Goal: Use online tool/utility: Utilize a website feature to perform a specific function

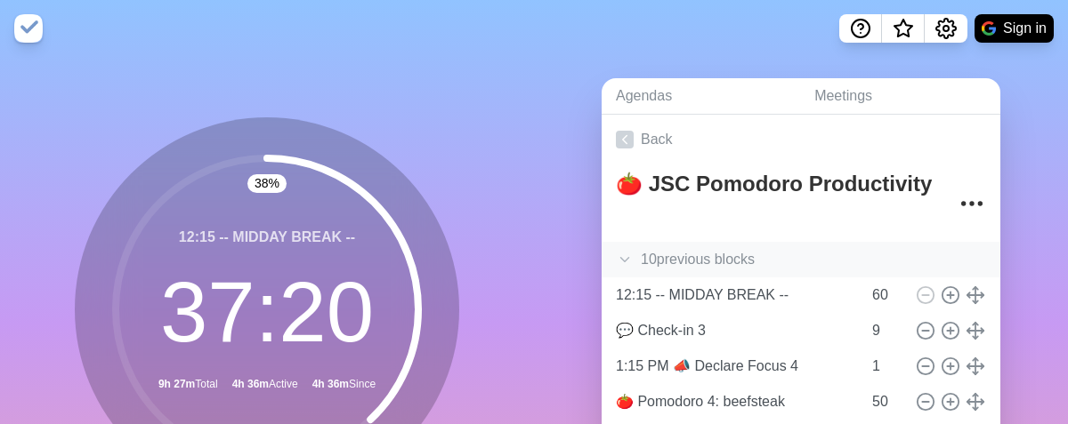
click at [618, 255] on icon at bounding box center [625, 260] width 18 height 18
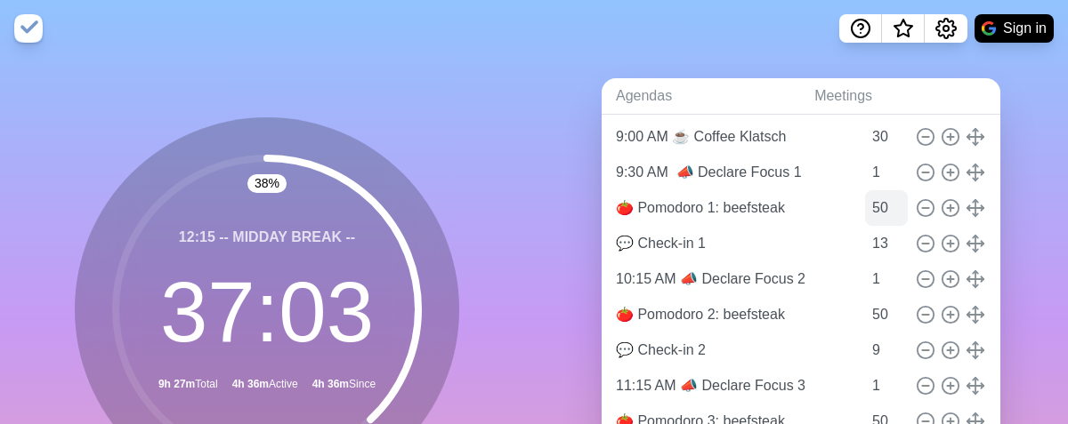
scroll to position [196, 0]
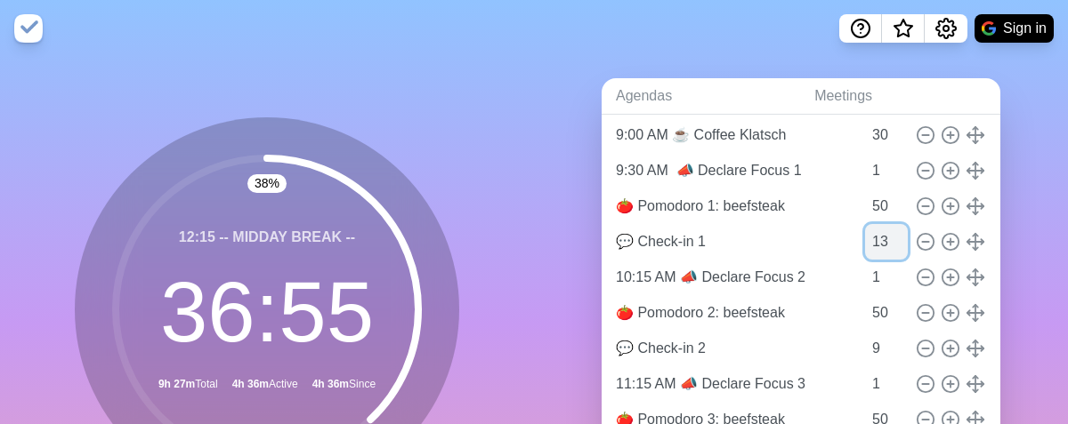
click at [865, 246] on input "13" at bounding box center [886, 242] width 43 height 36
type input "9"
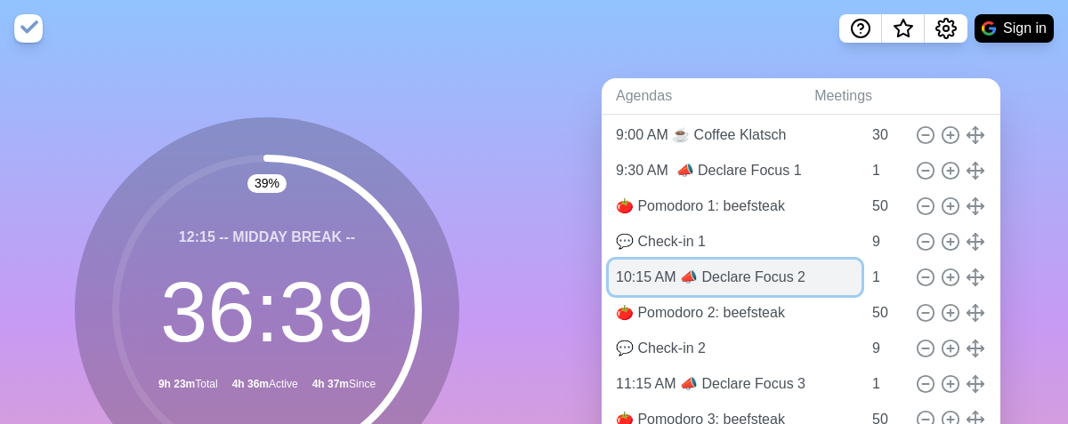
click at [642, 277] on input "10:15 AM 📣 Declare Focus 2" at bounding box center [735, 278] width 253 height 36
drag, startPoint x: 640, startPoint y: 274, endPoint x: 553, endPoint y: 275, distance: 86.3
click at [553, 275] on div "Agendas Meetings Back 🍅 JSC Pomodoro Productivity 10 previous block s Pre-meeti…" at bounding box center [801, 352] width 534 height 591
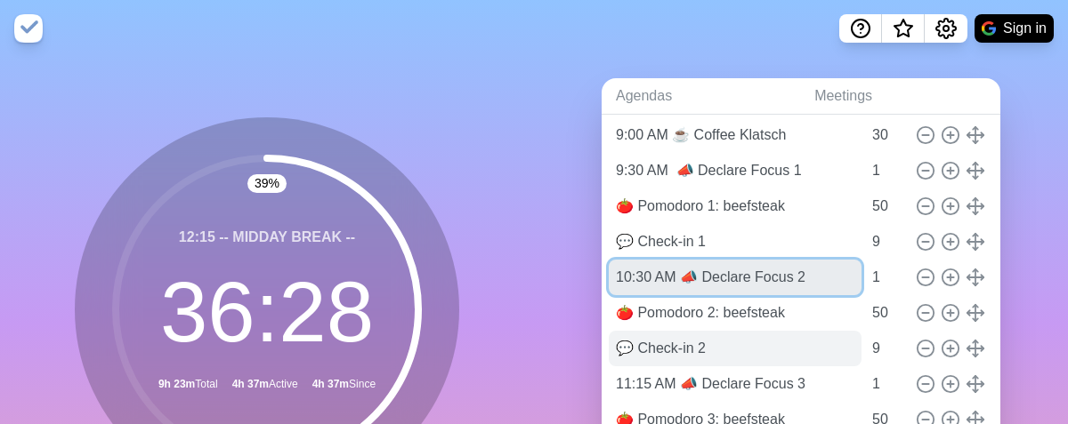
type input "10:30 AM 📣 Declare Focus 2"
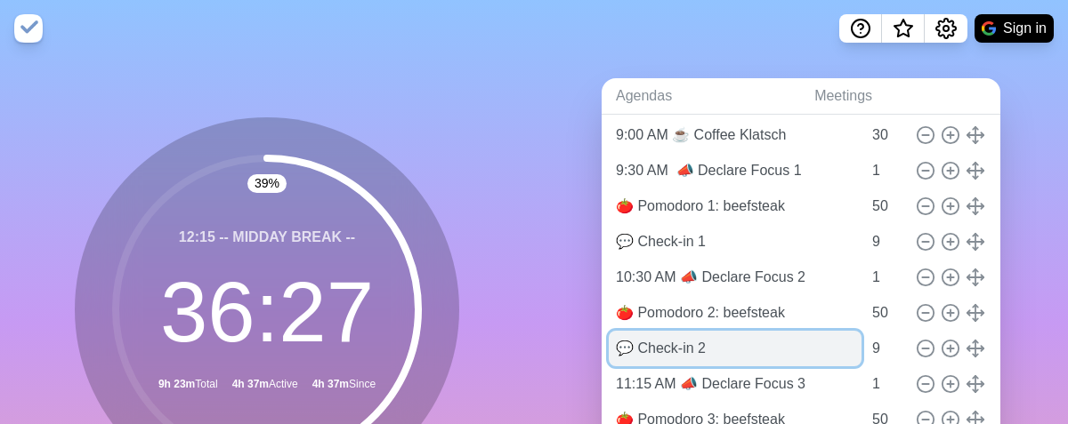
click at [793, 355] on input "💬 Check-in 2" at bounding box center [735, 349] width 253 height 36
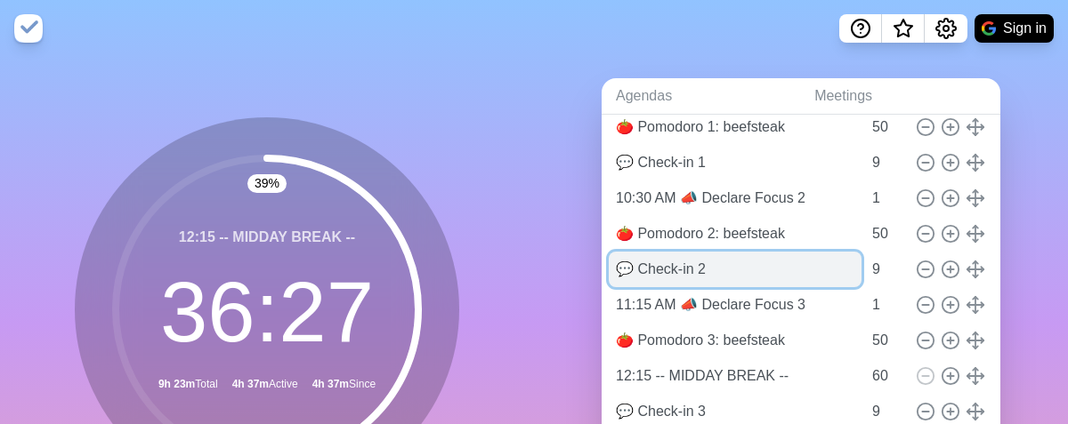
scroll to position [282, 0]
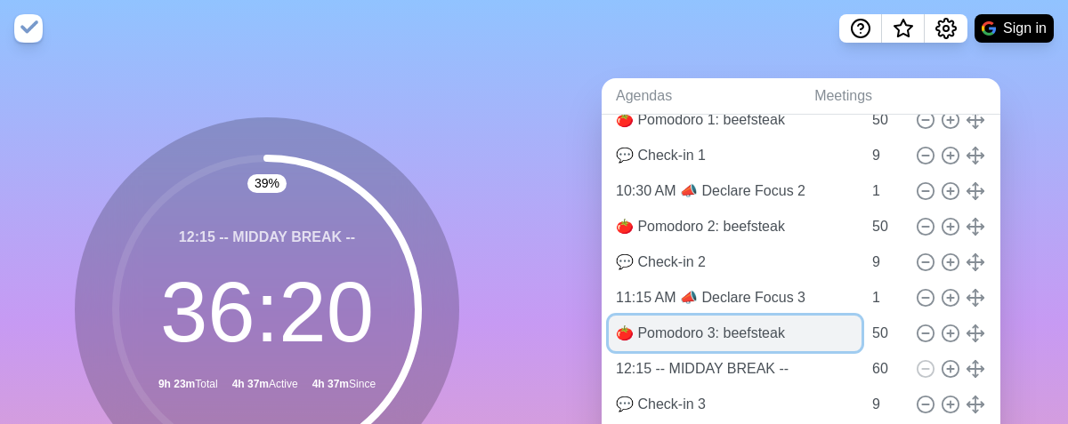
click at [686, 336] on input "🍅 Pomodoro 3: beefsteak" at bounding box center [735, 334] width 253 height 36
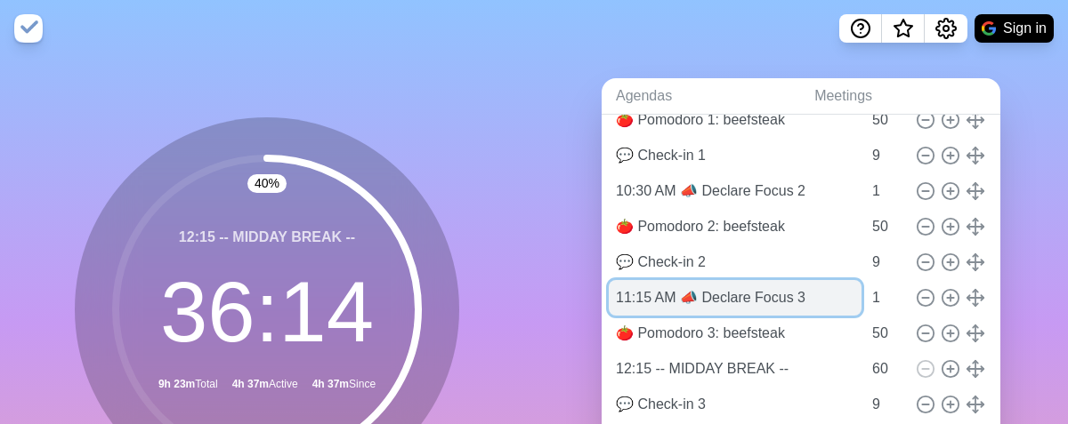
drag, startPoint x: 637, startPoint y: 298, endPoint x: 627, endPoint y: 303, distance: 11.1
click at [627, 303] on input "11:15 AM 📣 Declare Focus 3" at bounding box center [735, 298] width 253 height 36
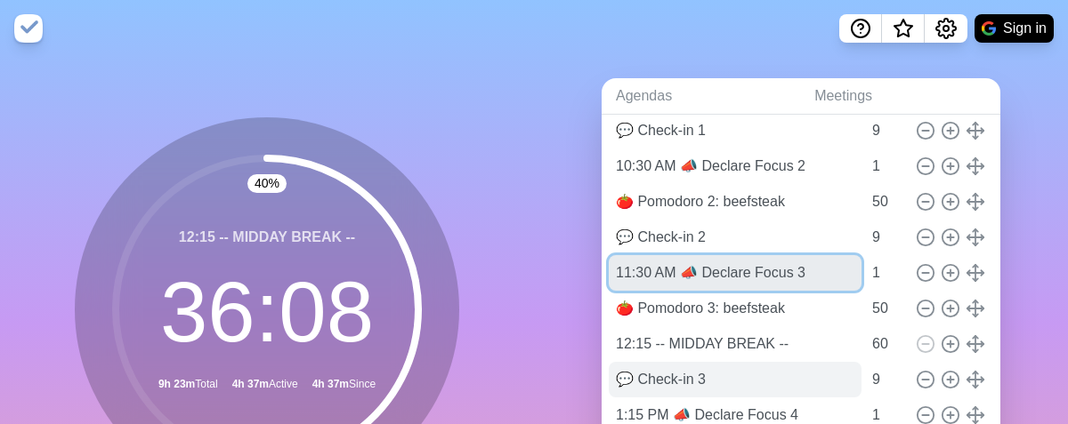
scroll to position [319, 0]
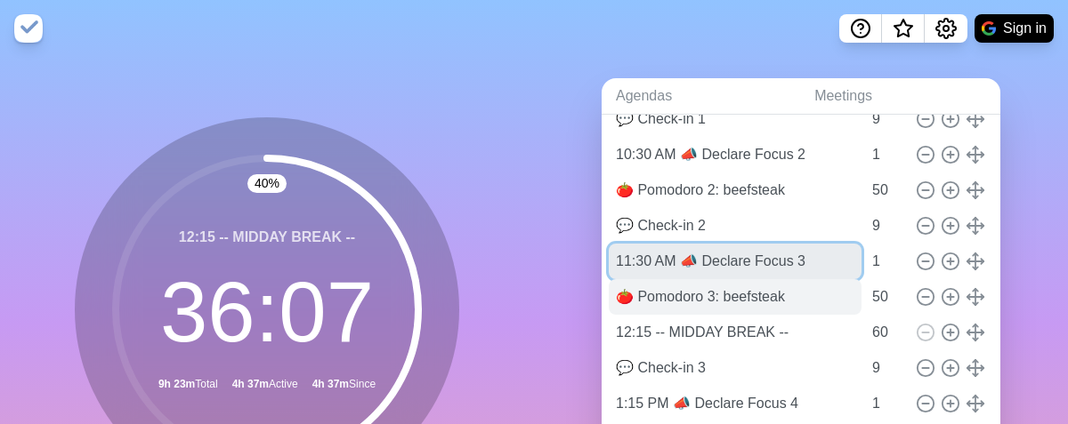
type input "11:30 AM 📣 Declare Focus 3"
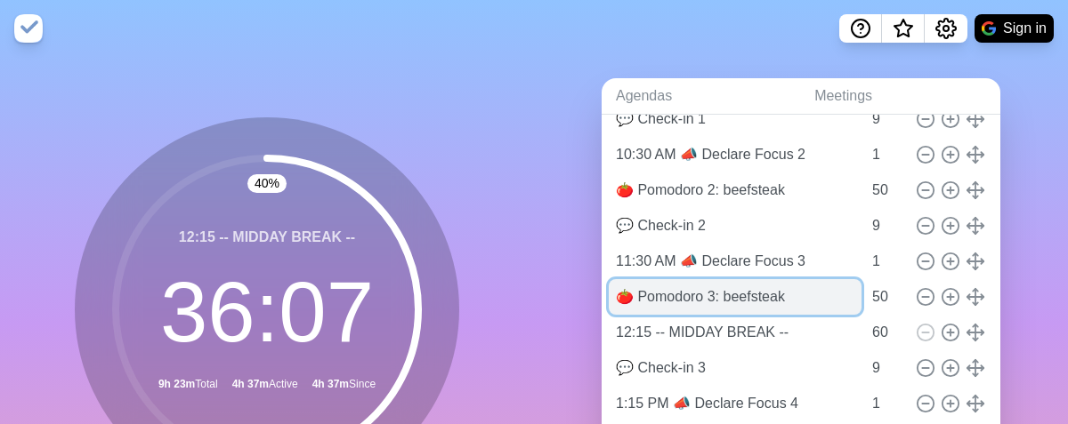
click at [693, 298] on input "🍅 Pomodoro 3: beefsteak" at bounding box center [735, 297] width 253 height 36
click at [796, 297] on input "🍅 Pomodoro 3: beefsteak" at bounding box center [735, 297] width 253 height 36
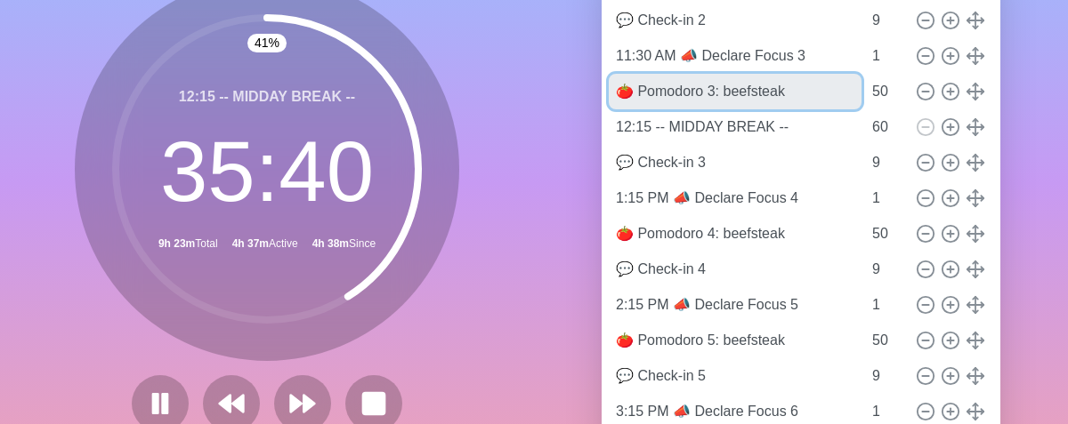
scroll to position [237, 0]
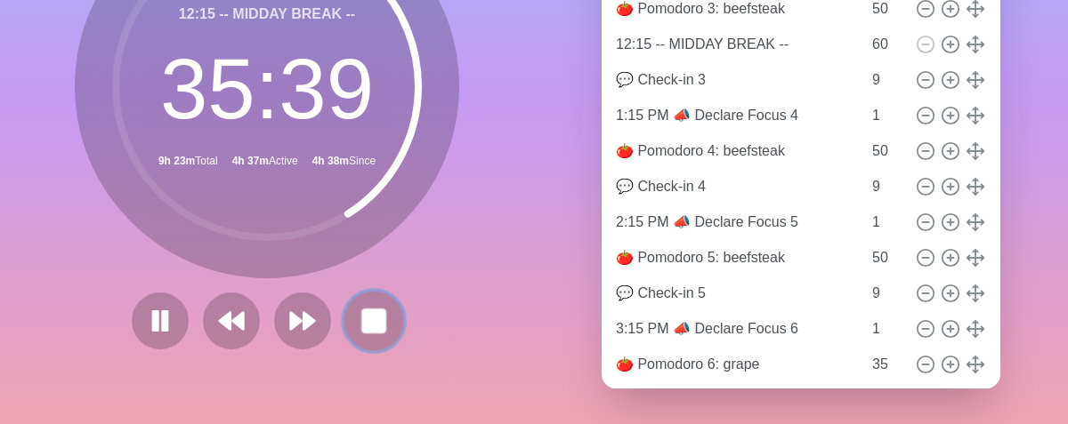
click at [362, 317] on rect at bounding box center [373, 321] width 22 height 22
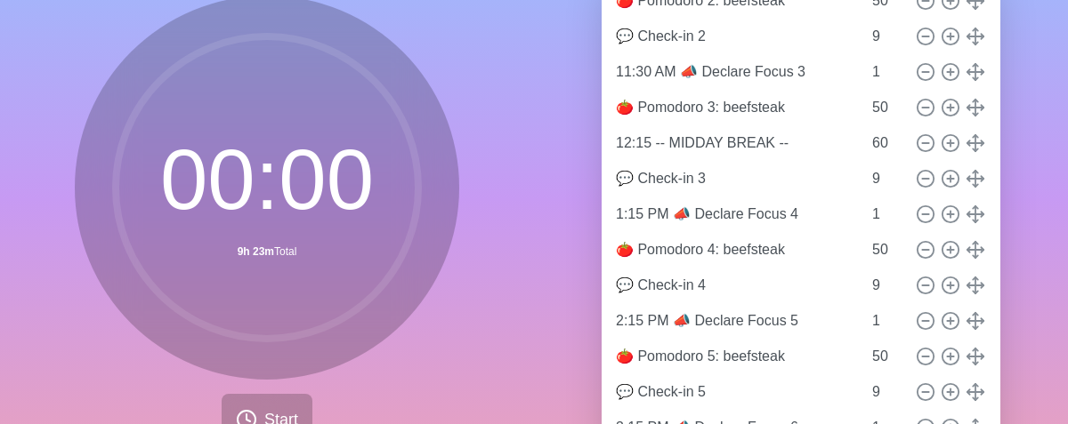
scroll to position [124, 0]
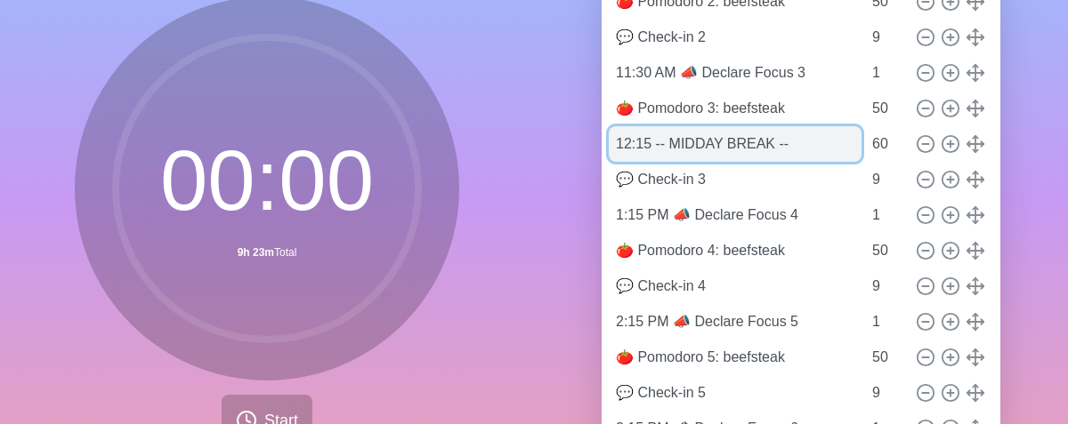
click at [679, 141] on input "12:15 -- MIDDAY BREAK --" at bounding box center [735, 144] width 253 height 36
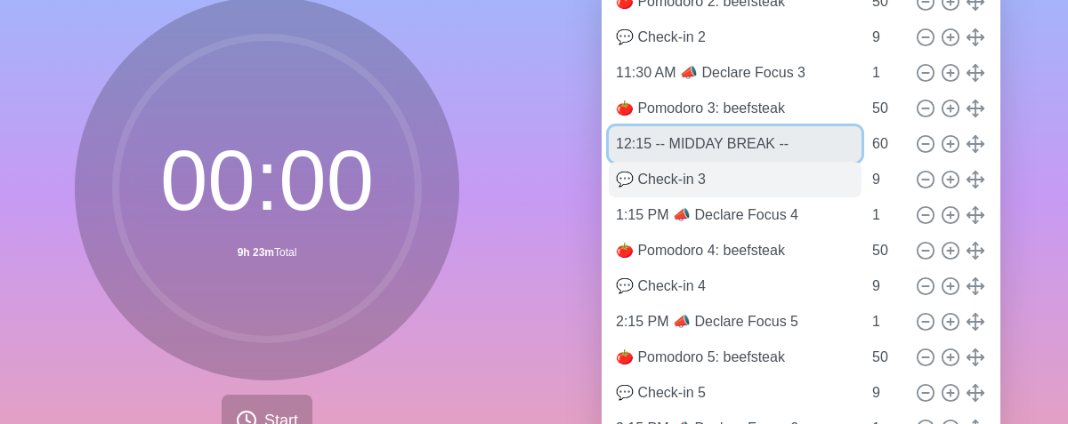
drag, startPoint x: 626, startPoint y: 147, endPoint x: 641, endPoint y: 176, distance: 32.6
click at [623, 147] on input "12:15 -- MIDDAY BREAK --" at bounding box center [735, 144] width 253 height 36
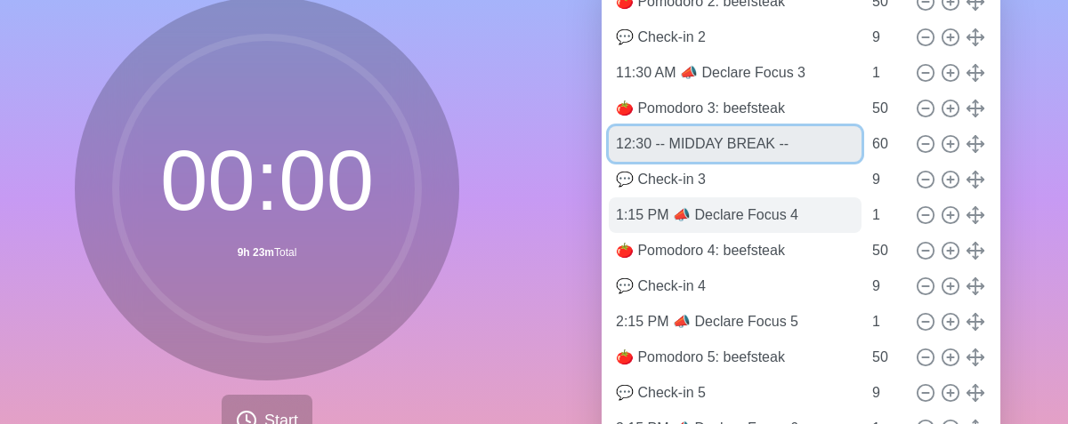
type input "12:30 -- MIDDAY BREAK --"
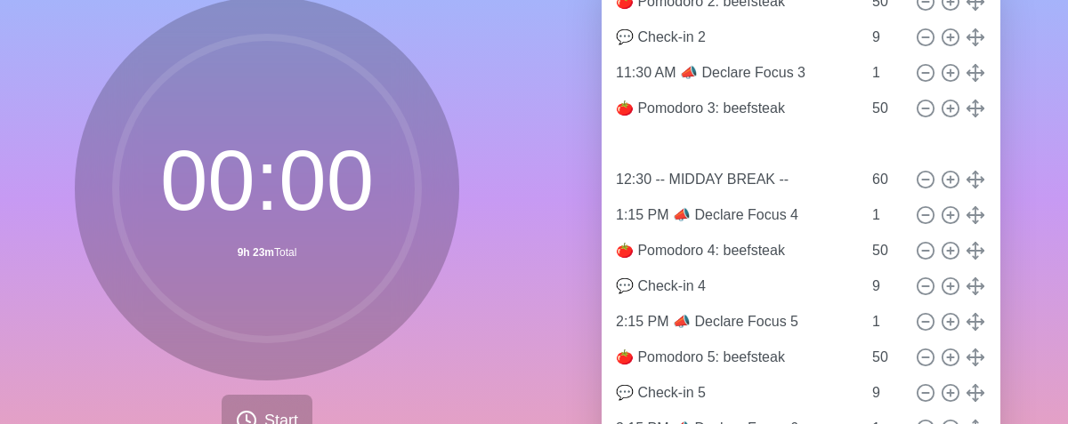
type input "💬 Check-in 3"
type input "9"
type input "12:30 -- MIDDAY BREAK --"
type input "60"
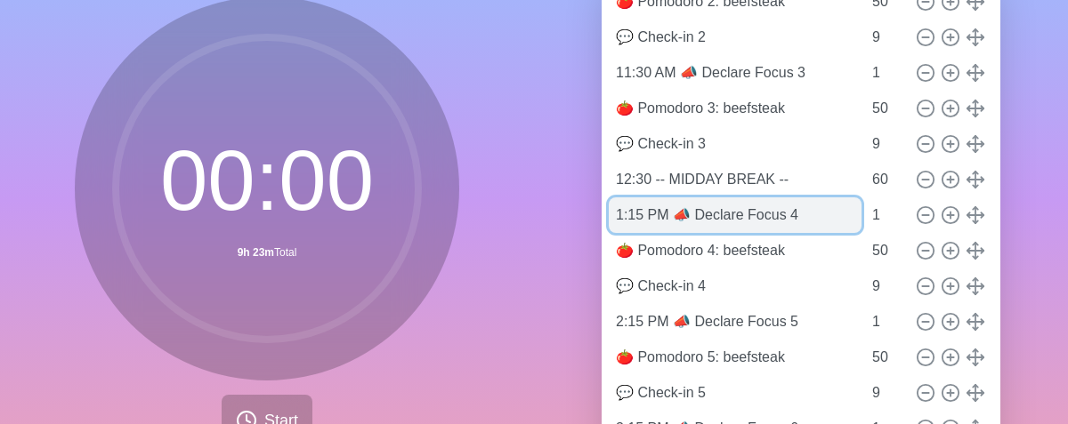
click at [639, 219] on input "1:15 PM 📣 Declare Focus 4" at bounding box center [735, 216] width 253 height 36
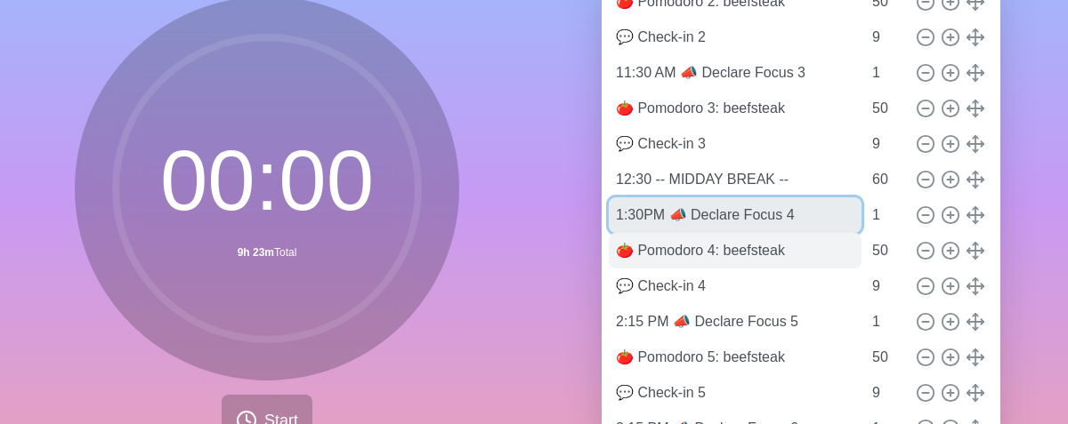
type input "1:30PM 📣 Declare Focus 4"
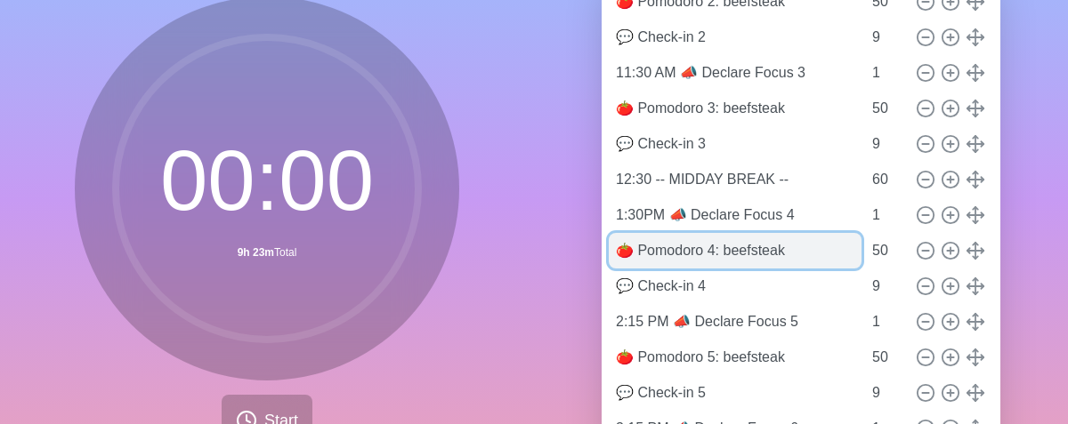
click at [780, 254] on input "🍅 Pomodoro 4: beefsteak" at bounding box center [735, 251] width 253 height 36
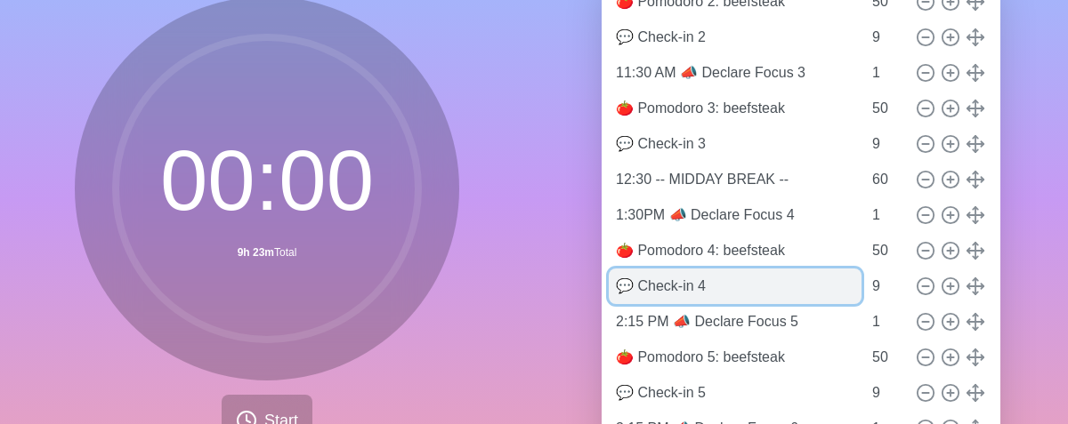
click at [727, 282] on input "💬 Check-in 4" at bounding box center [735, 287] width 253 height 36
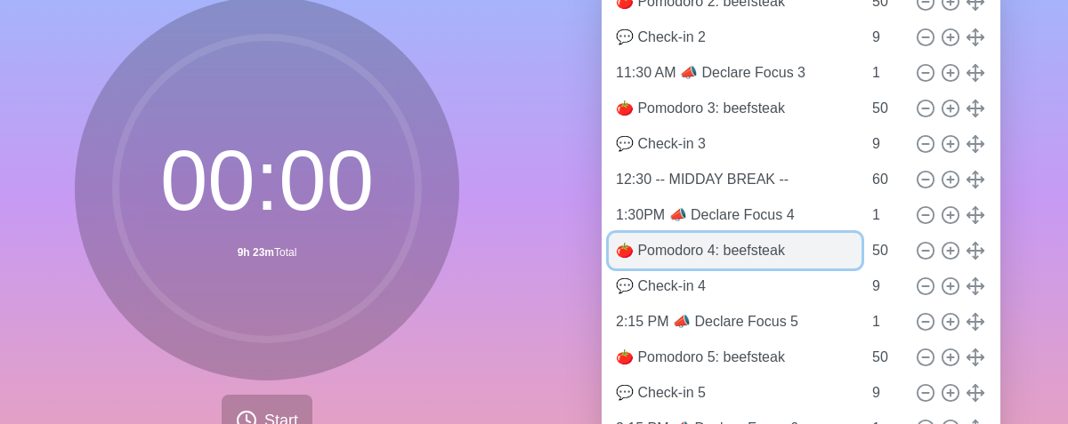
click at [737, 255] on input "🍅 Pomodoro 4: beefsteak" at bounding box center [735, 251] width 253 height 36
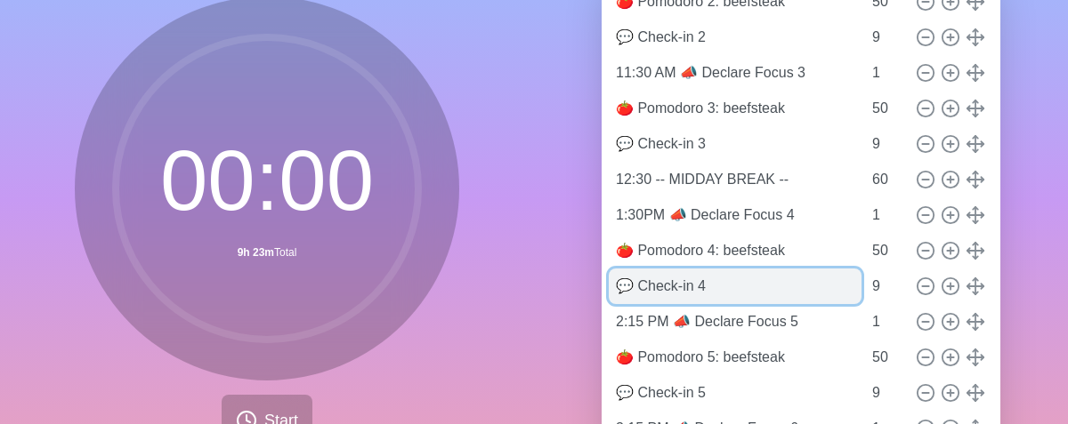
click at [725, 285] on input "💬 Check-in 4" at bounding box center [735, 287] width 253 height 36
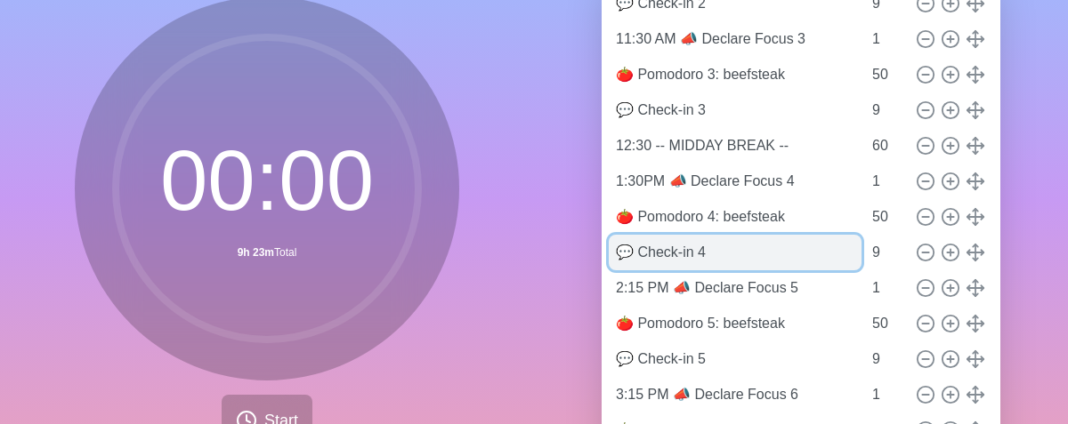
scroll to position [401, 0]
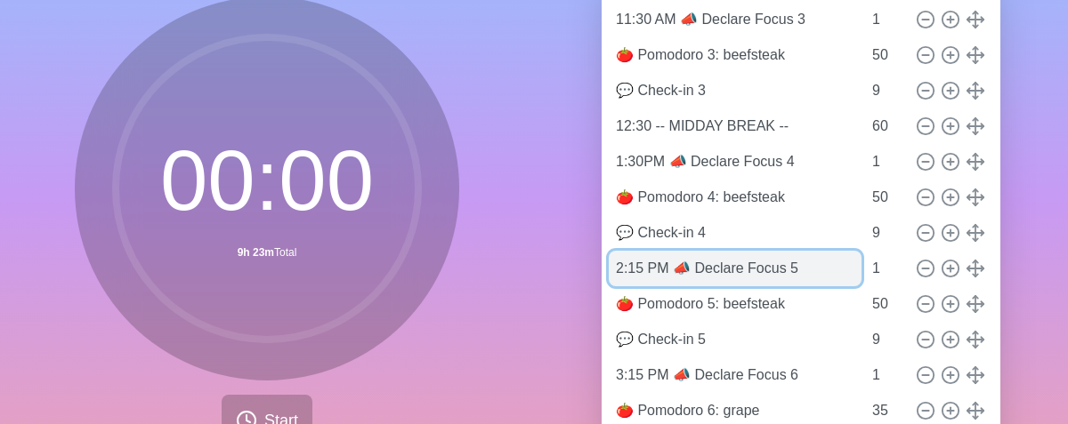
click at [727, 274] on input "2:15 PM 📣 Declare Focus 5" at bounding box center [735, 269] width 253 height 36
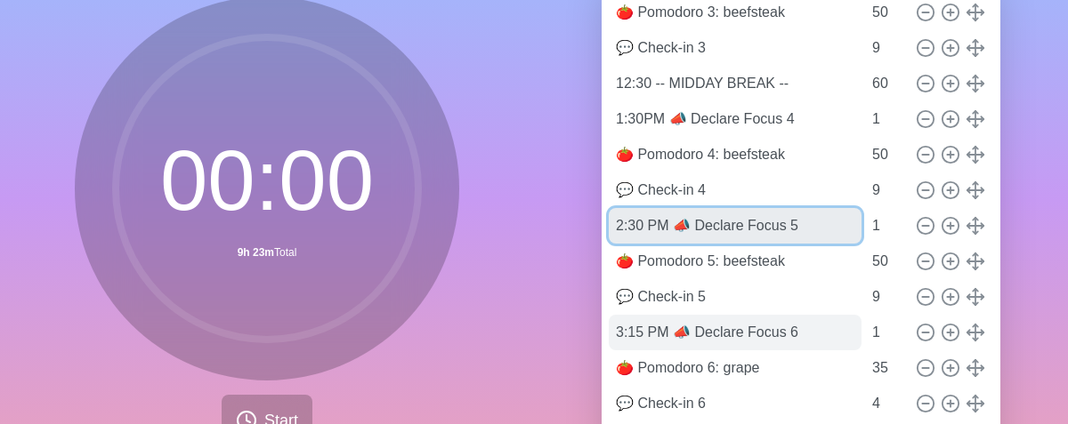
scroll to position [486, 0]
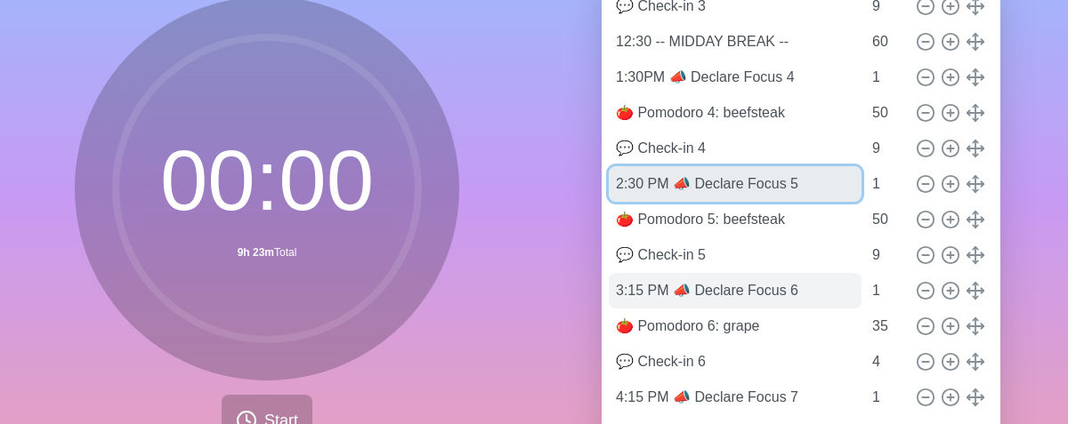
type input "2:30 PM 📣 Declare Focus 5"
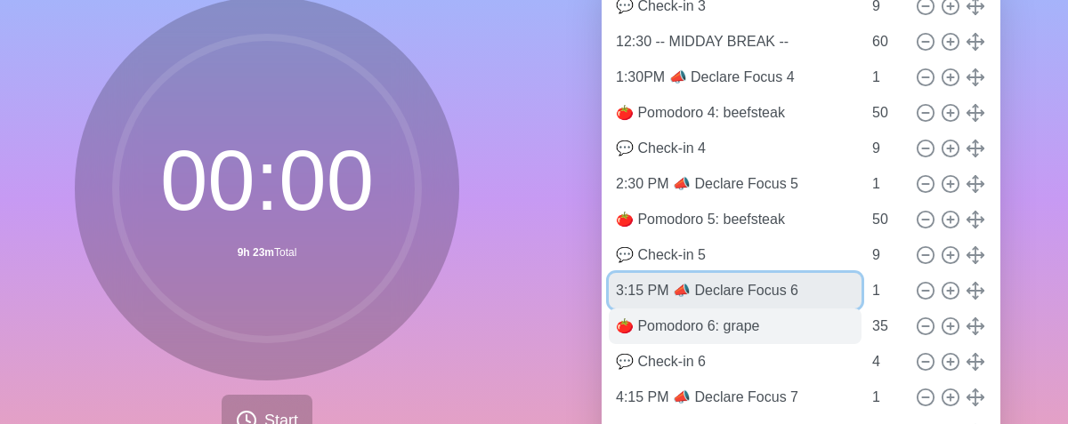
drag, startPoint x: 637, startPoint y: 294, endPoint x: 649, endPoint y: 335, distance: 43.4
click at [637, 295] on input "3:15 PM 📣 Declare Focus 6" at bounding box center [735, 291] width 253 height 36
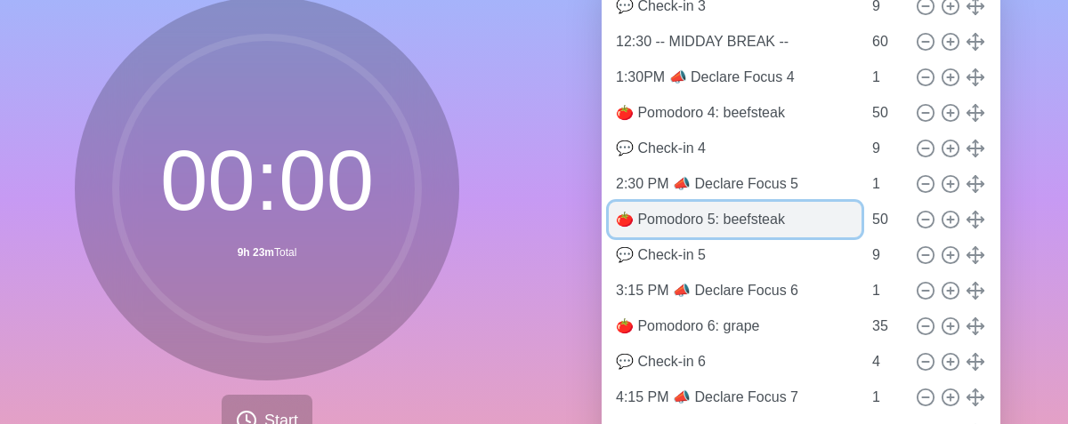
scroll to position [119, 0]
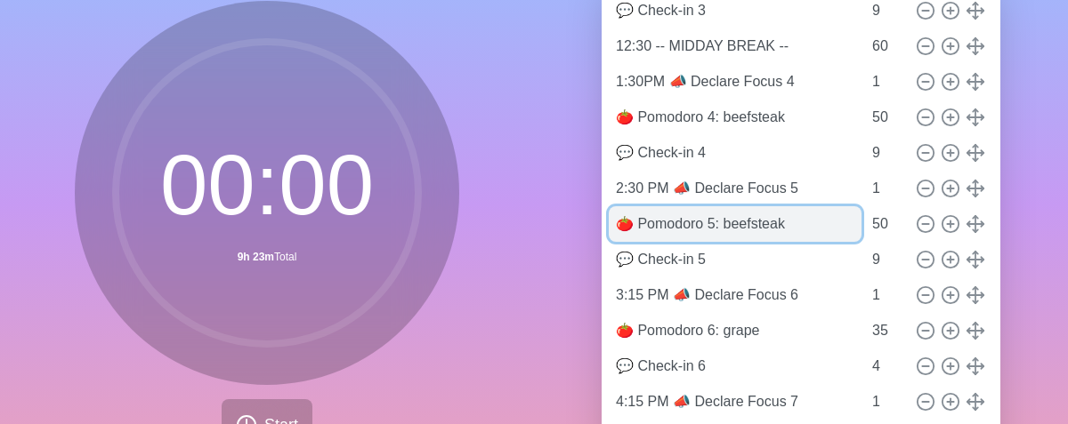
click at [730, 216] on input "🍅 Pomodoro 5: beefsteak" at bounding box center [735, 224] width 253 height 36
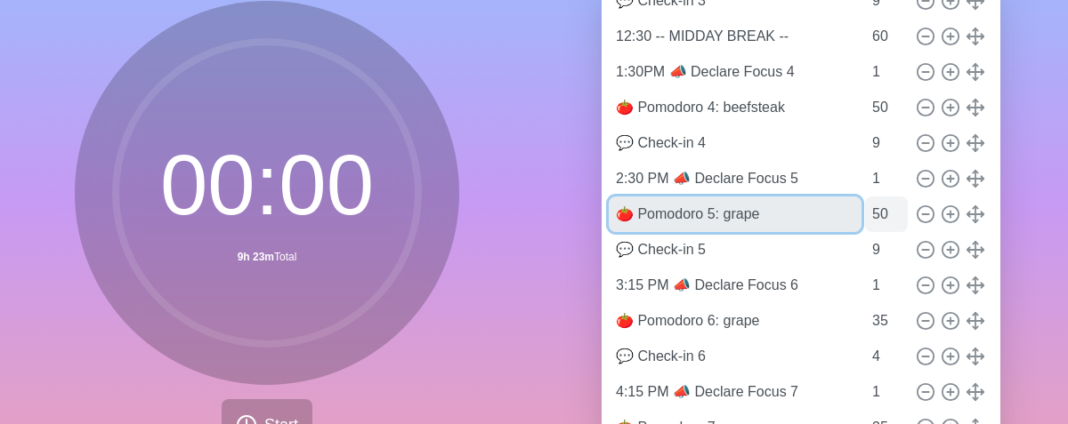
type input "🍅 Pomodoro 5: grape"
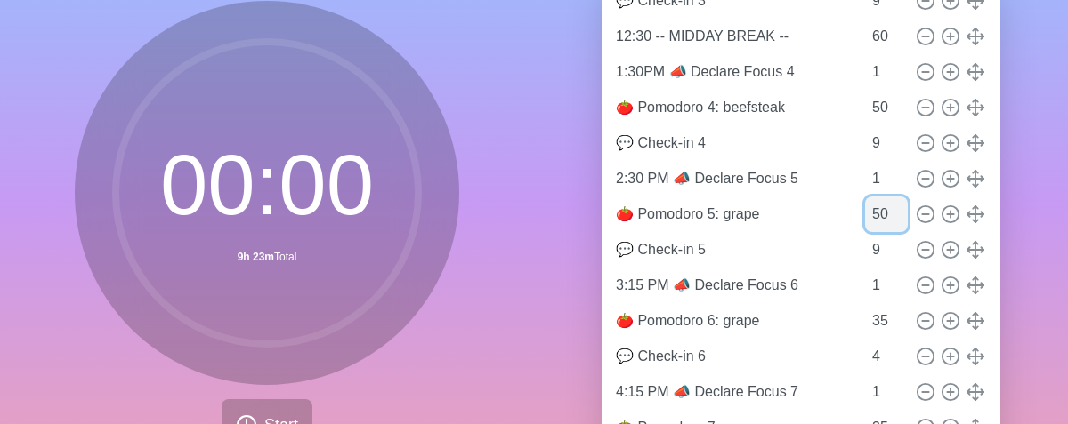
click at [865, 214] on input "50" at bounding box center [886, 215] width 43 height 36
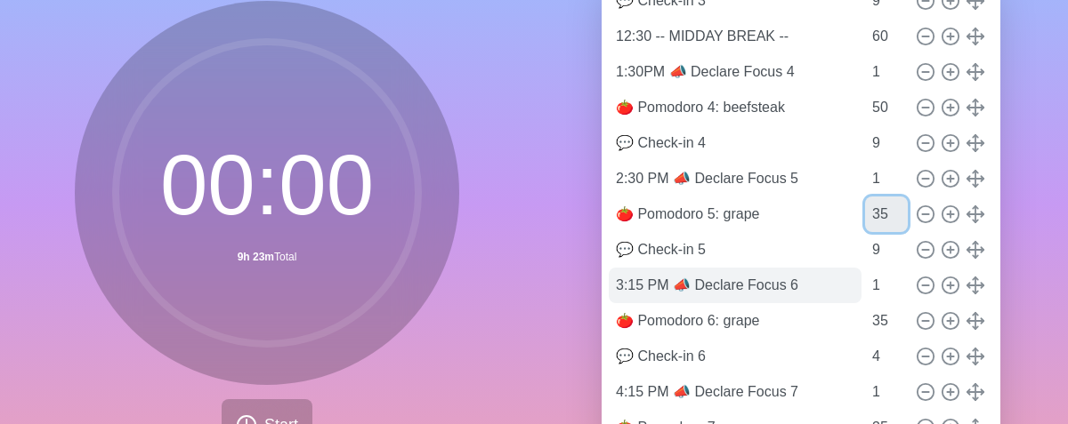
type input "35"
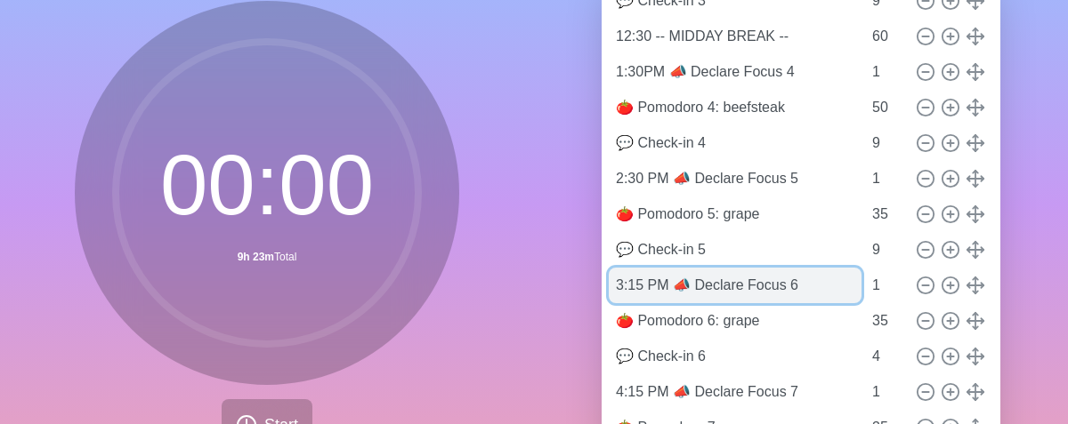
click at [675, 280] on input "3:15 PM 📣 Declare Focus 6" at bounding box center [735, 286] width 253 height 36
click at [637, 281] on input "3:15 PM 📣 Declare Focus 6" at bounding box center [735, 286] width 253 height 36
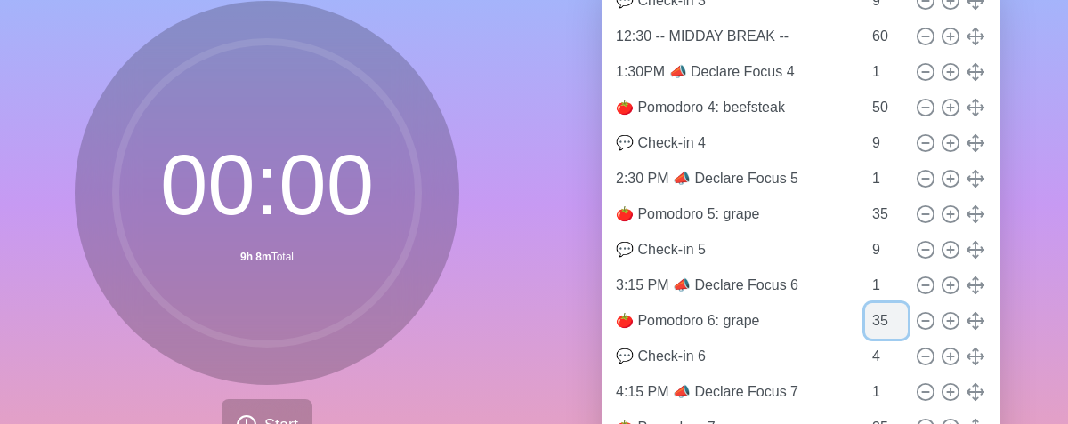
click at [865, 321] on input "35" at bounding box center [886, 321] width 43 height 36
click at [865, 349] on input "4" at bounding box center [886, 357] width 43 height 36
type input "9"
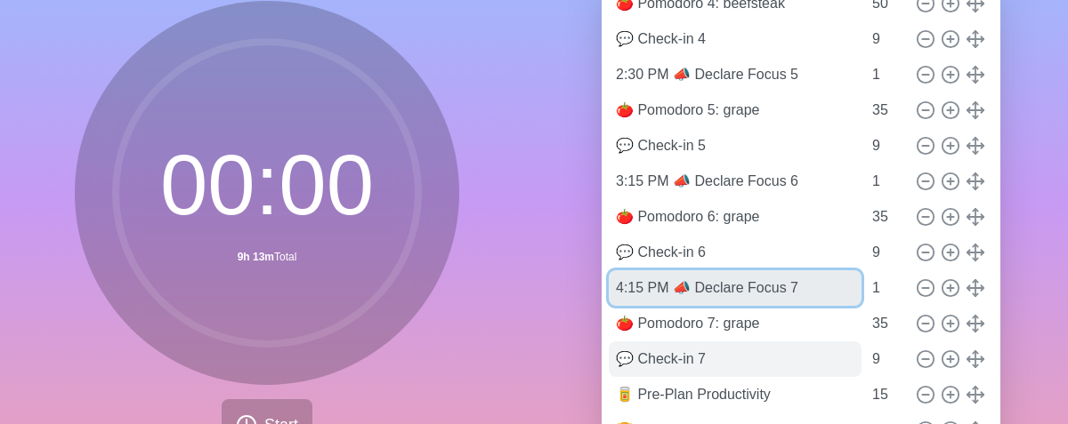
scroll to position [611, 0]
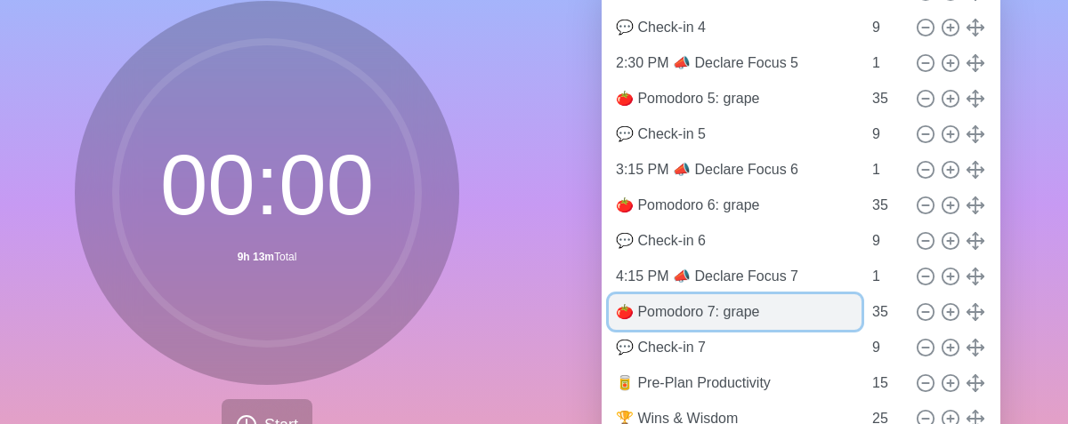
click at [696, 308] on input "🍅 Pomodoro 7: grape" at bounding box center [735, 313] width 253 height 36
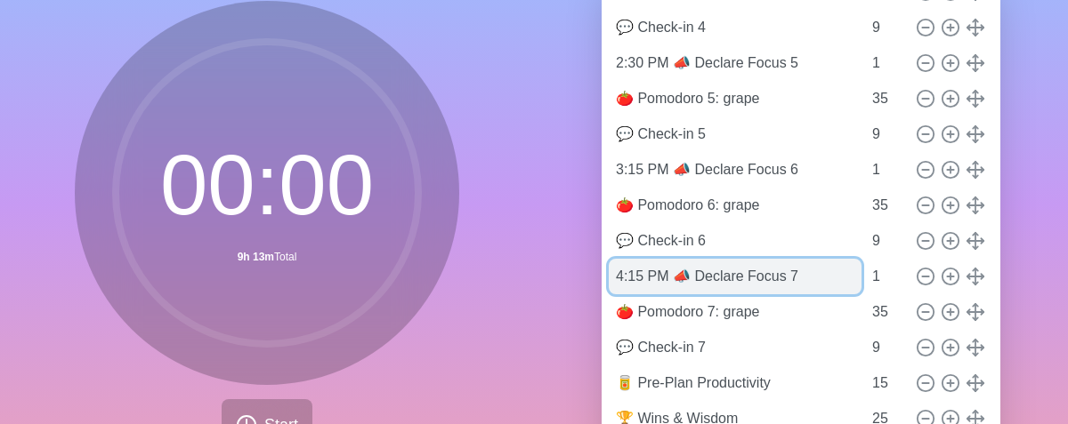
click at [629, 279] on input "4:15 PM 📣 Declare Focus 7" at bounding box center [735, 277] width 253 height 36
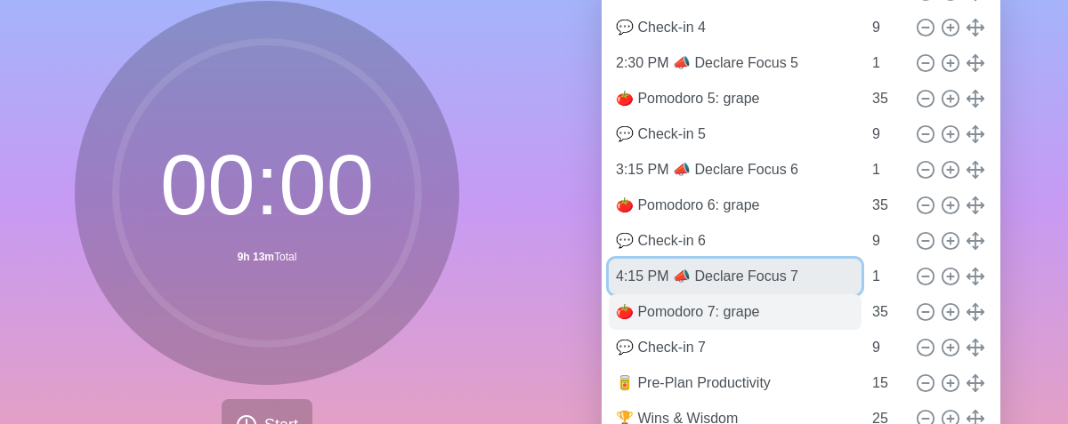
drag, startPoint x: 629, startPoint y: 279, endPoint x: 630, endPoint y: 319, distance: 40.9
click at [629, 279] on input "4:15 PM 📣 Declare Focus 7" at bounding box center [735, 277] width 253 height 36
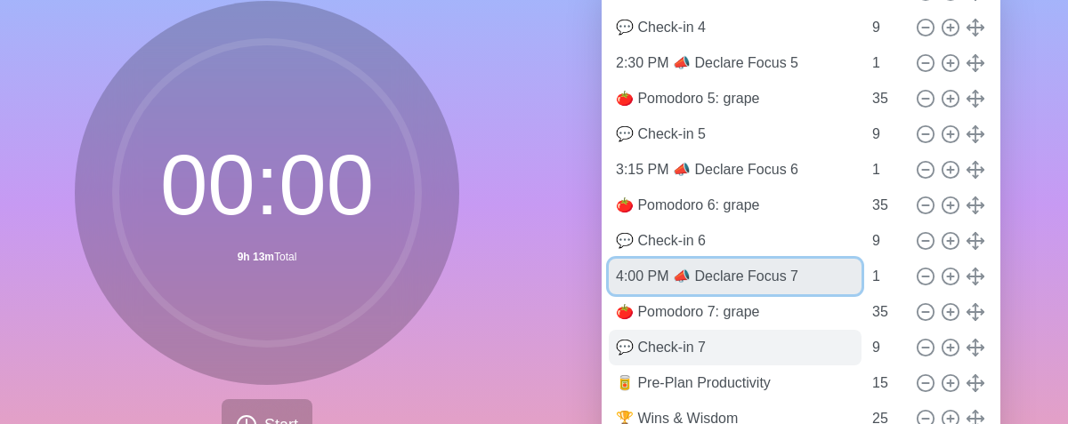
type input "4:00 PM 📣 Declare Focus 7"
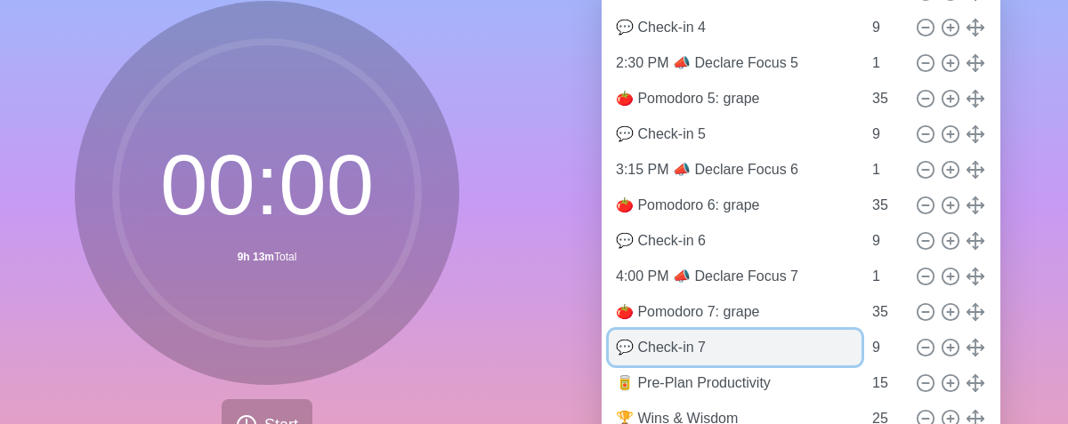
click at [714, 342] on input "💬 Check-in 7" at bounding box center [735, 348] width 253 height 36
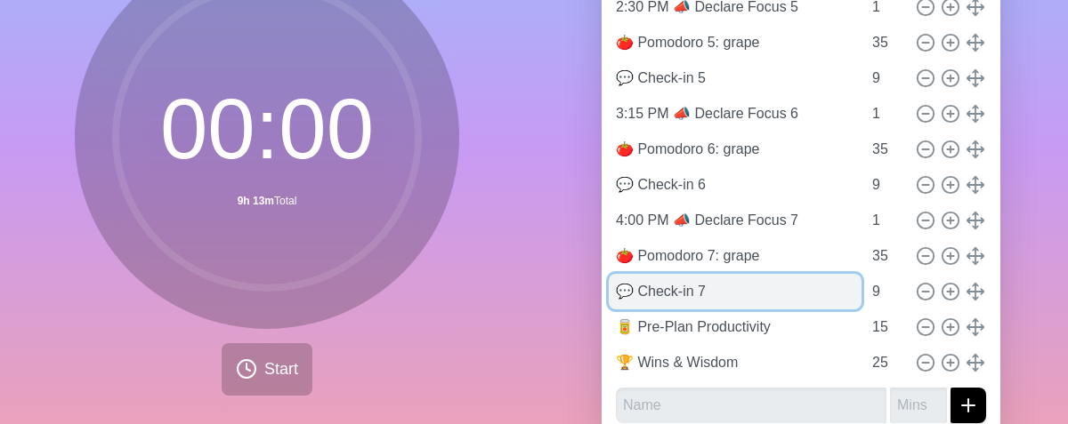
scroll to position [179, 0]
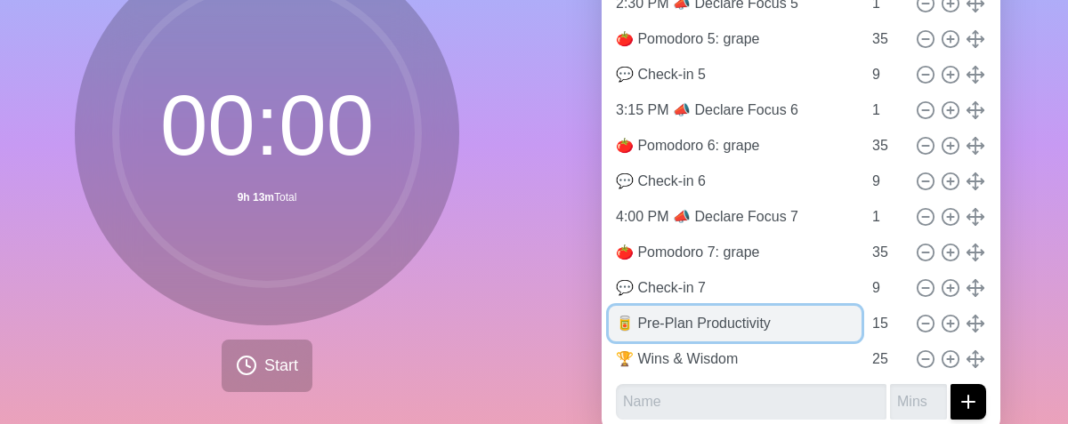
click at [719, 328] on input "🥫 Pre-Plan Productivity" at bounding box center [735, 324] width 253 height 36
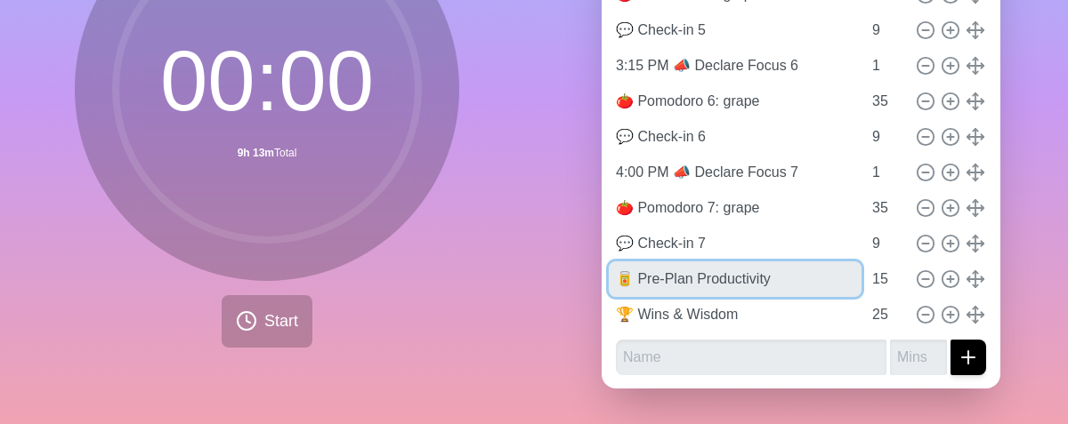
scroll to position [237, 0]
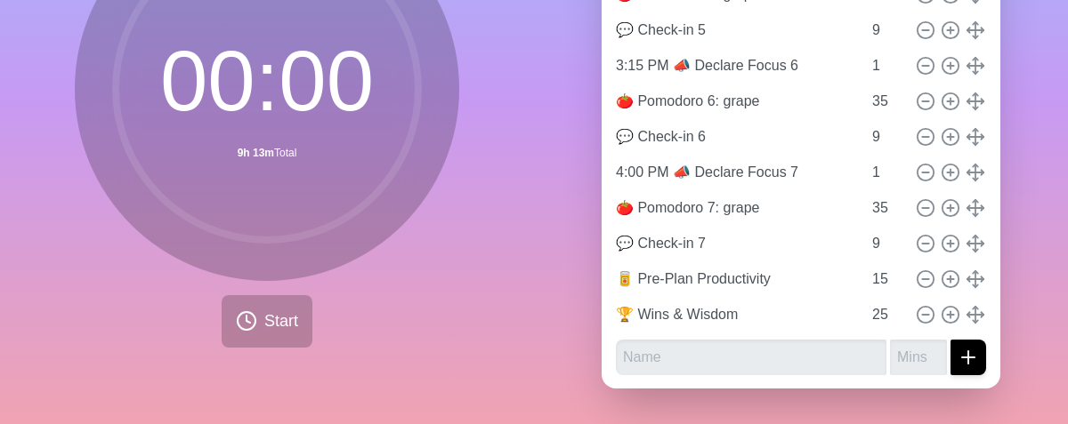
click at [384, 311] on div "00 : 00 9h 13m Total Start" at bounding box center [267, 122] width 384 height 451
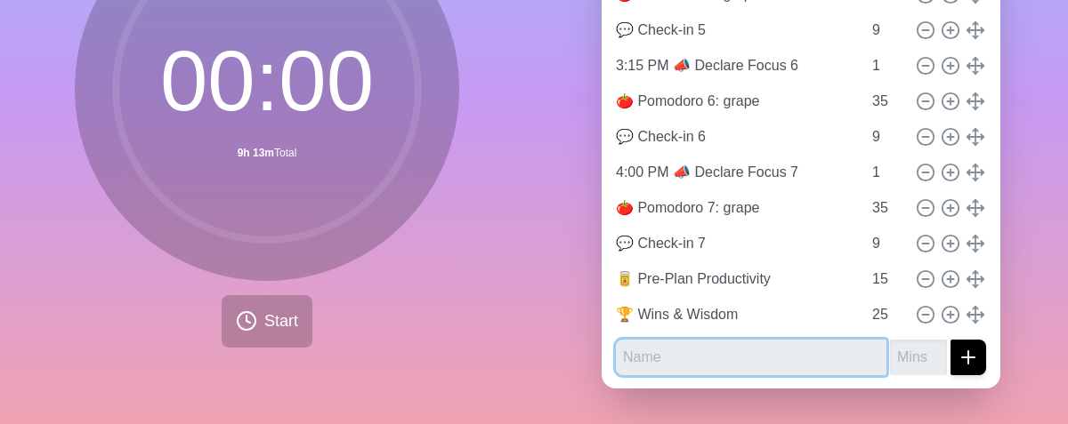
click at [719, 340] on input "text" at bounding box center [751, 358] width 271 height 36
click at [727, 340] on input "text" at bounding box center [751, 358] width 271 height 36
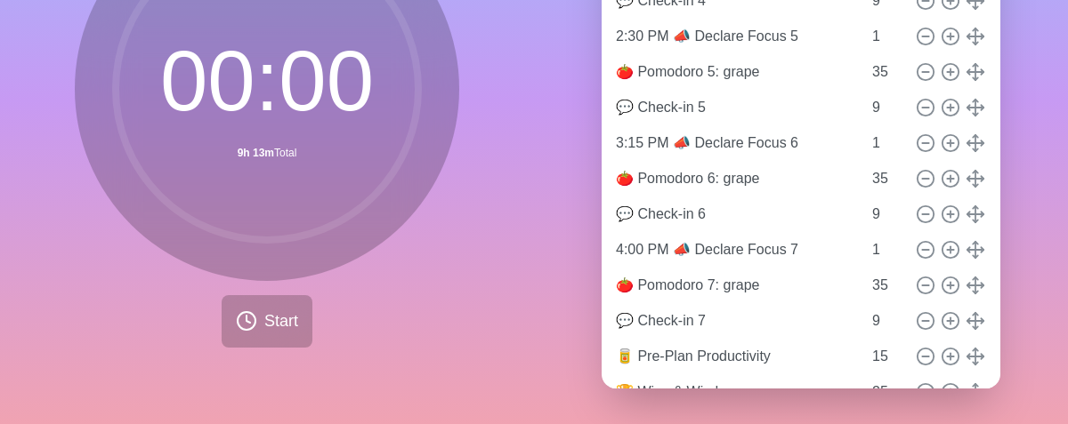
click at [1008, 190] on div "Agendas Meetings Back 🍅 JSC Pomodoro Productivity Pre-meeting Buffer 48 9:00 AM…" at bounding box center [801, 129] width 534 height 591
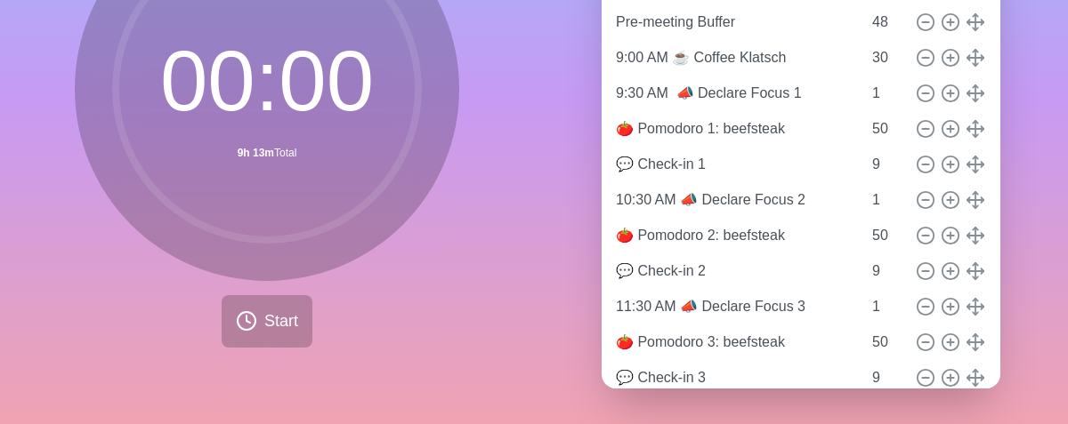
scroll to position [0, 0]
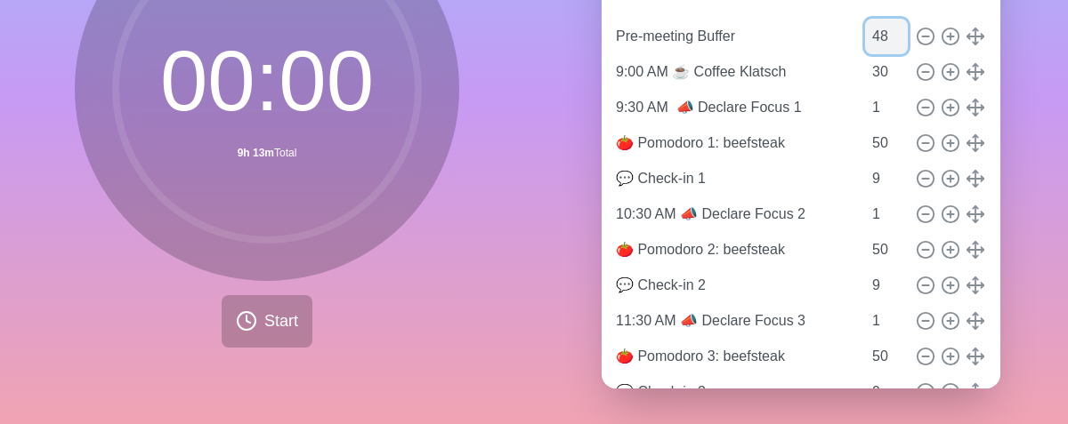
click at [865, 22] on input "48" at bounding box center [886, 37] width 43 height 36
type input "0"
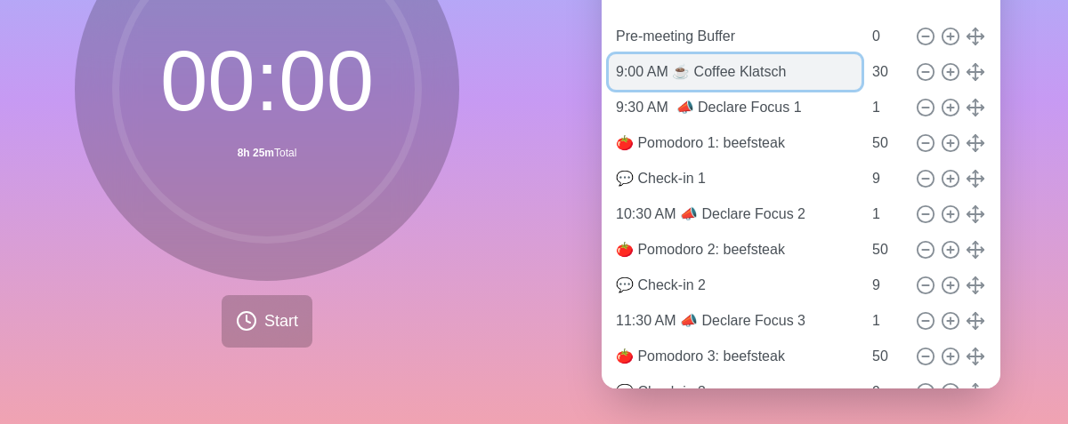
click at [786, 60] on input "9:00 AM ☕ Coffee Klatsch" at bounding box center [735, 72] width 253 height 36
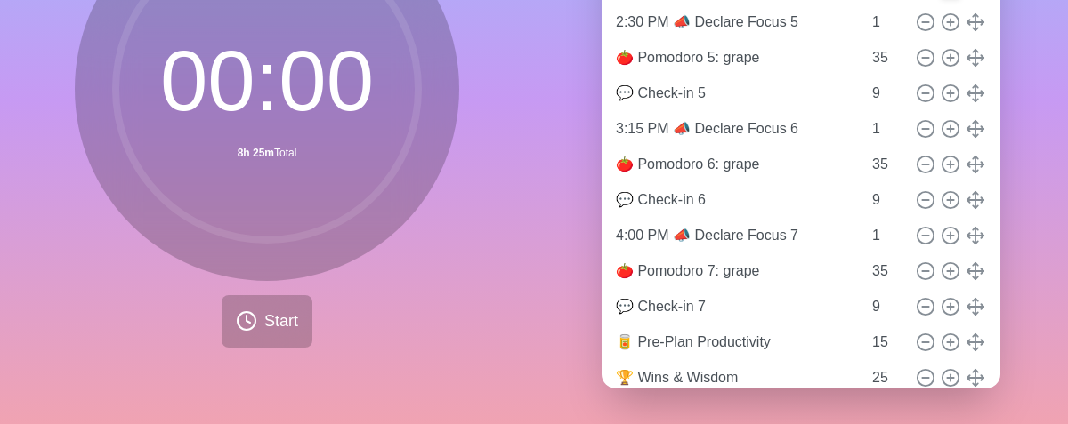
scroll to position [611, 0]
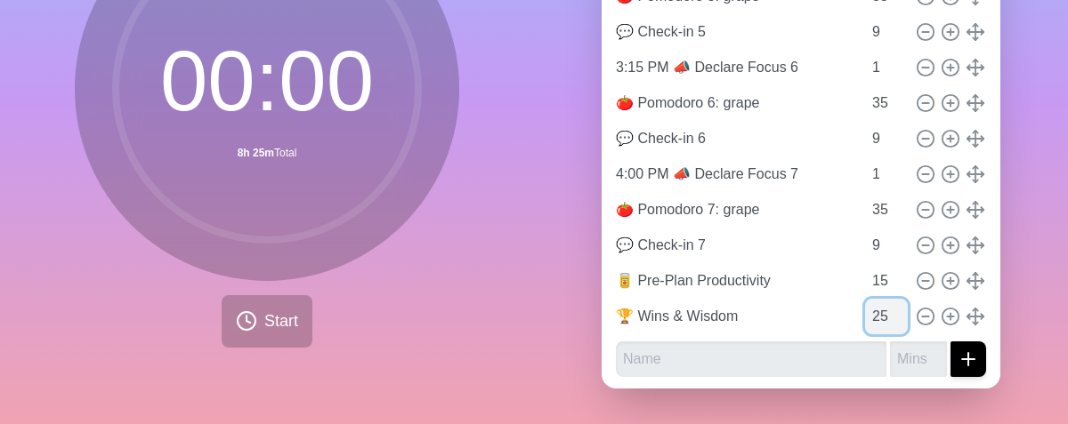
click at [865, 299] on input "25" at bounding box center [886, 317] width 43 height 36
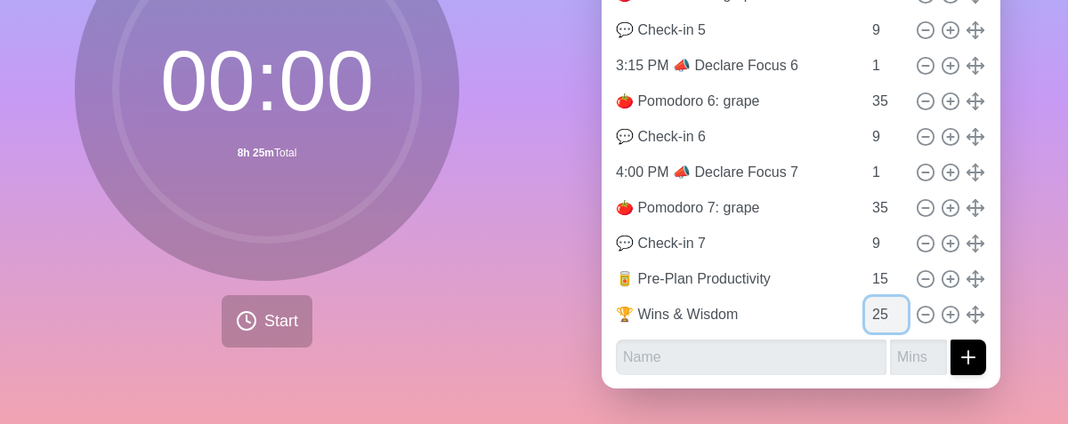
scroll to position [610, 0]
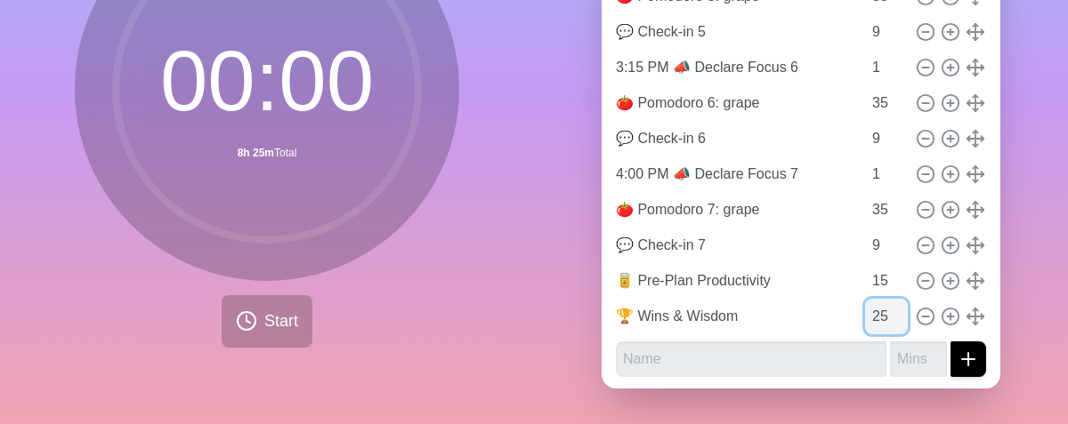
click at [865, 299] on input "25" at bounding box center [886, 317] width 43 height 36
type input "15"
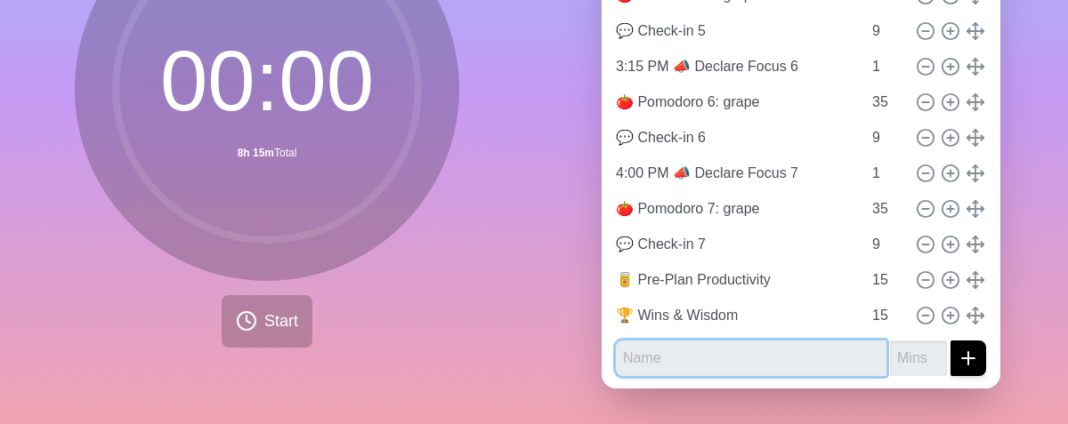
click at [723, 360] on input "text" at bounding box center [751, 359] width 271 height 36
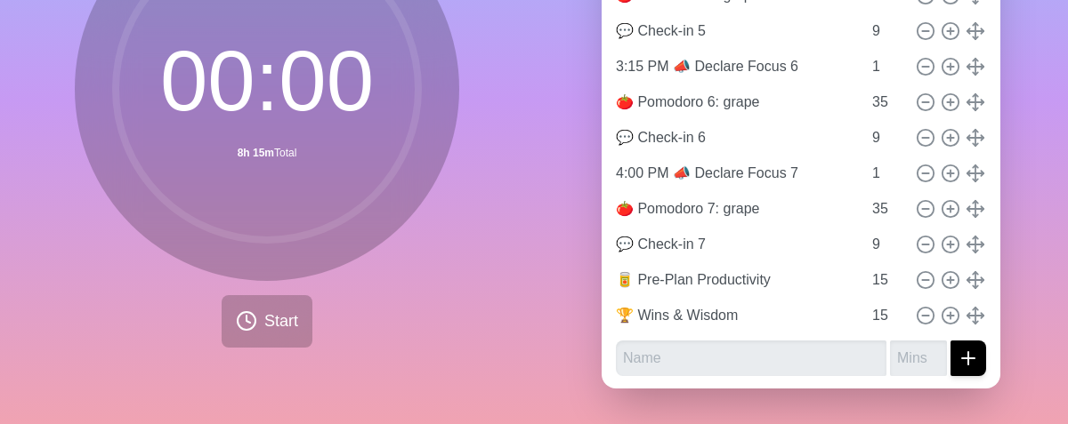
click at [1007, 143] on div "Agendas Meetings Back 🍅 JSC Pomodoro Productivity Pre-meeting Buffer 0 9:00 AM …" at bounding box center [801, 129] width 534 height 591
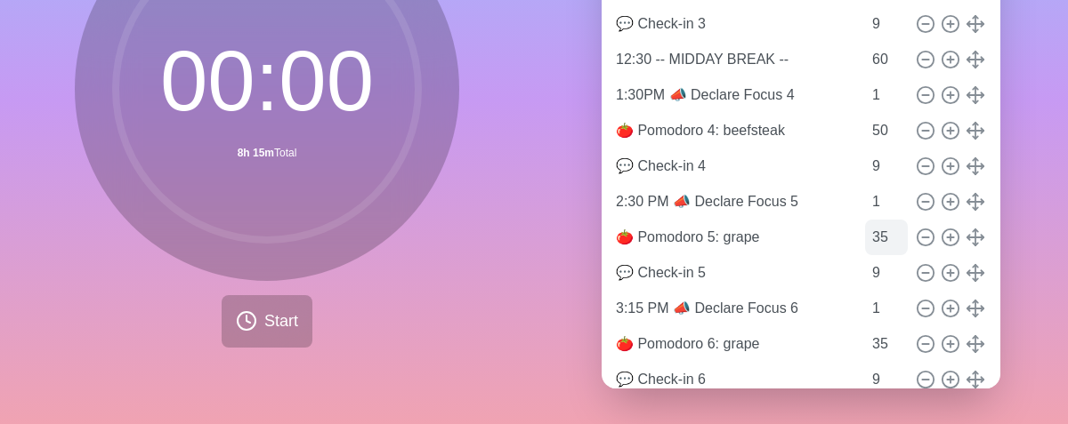
scroll to position [366, 0]
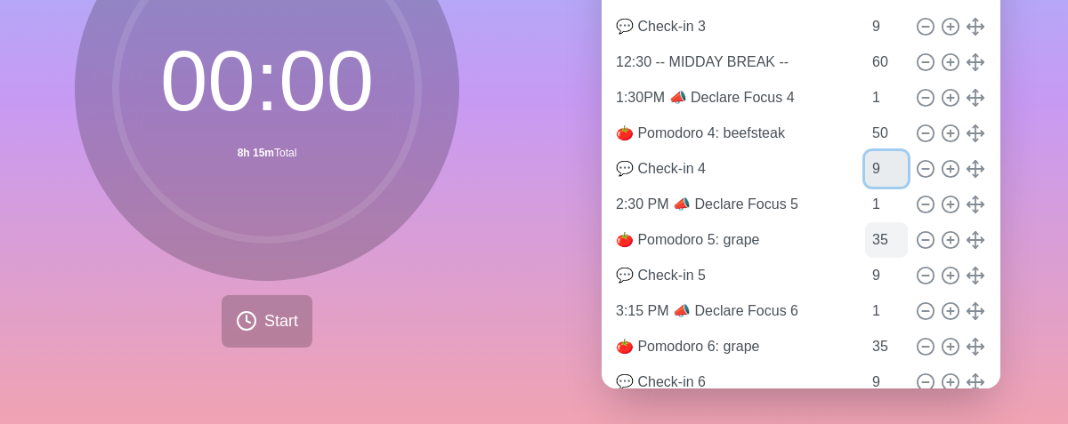
click at [865, 155] on input "9" at bounding box center [886, 169] width 43 height 36
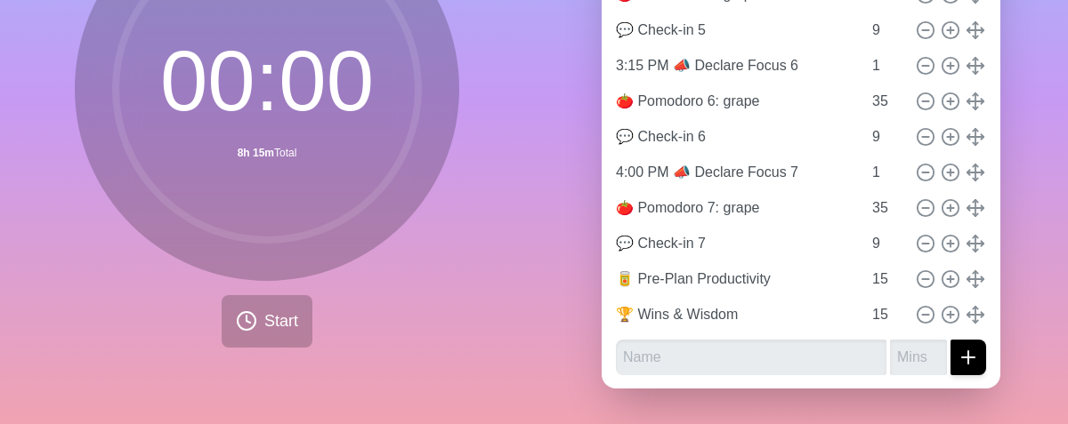
scroll to position [237, 0]
click at [242, 312] on icon at bounding box center [246, 321] width 21 height 21
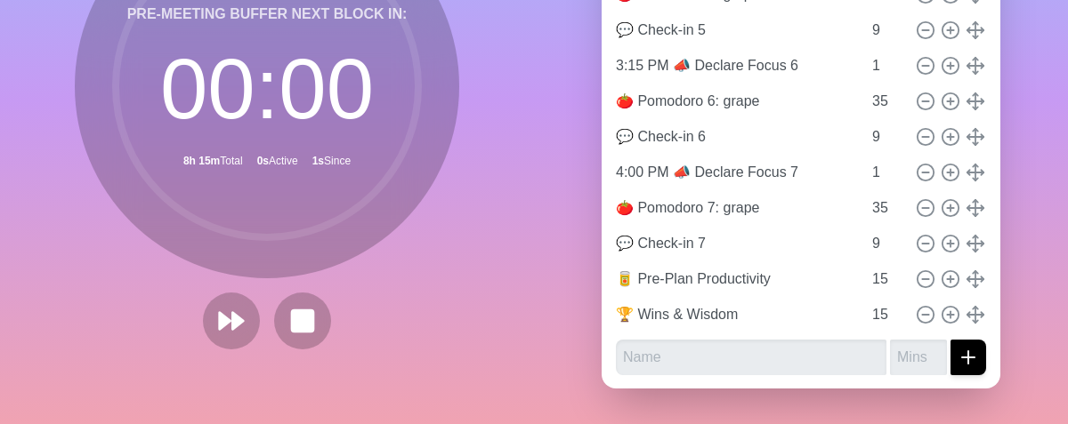
scroll to position [647, 0]
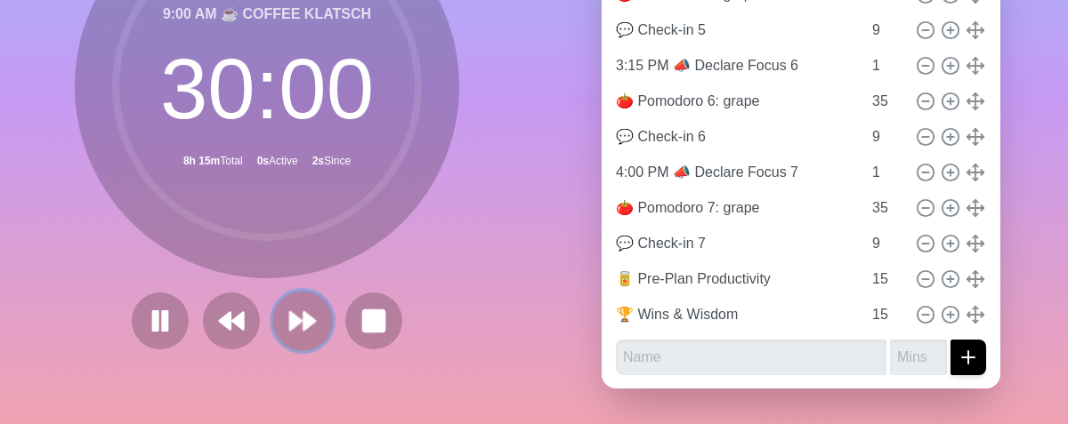
click at [303, 312] on polygon at bounding box center [309, 321] width 12 height 18
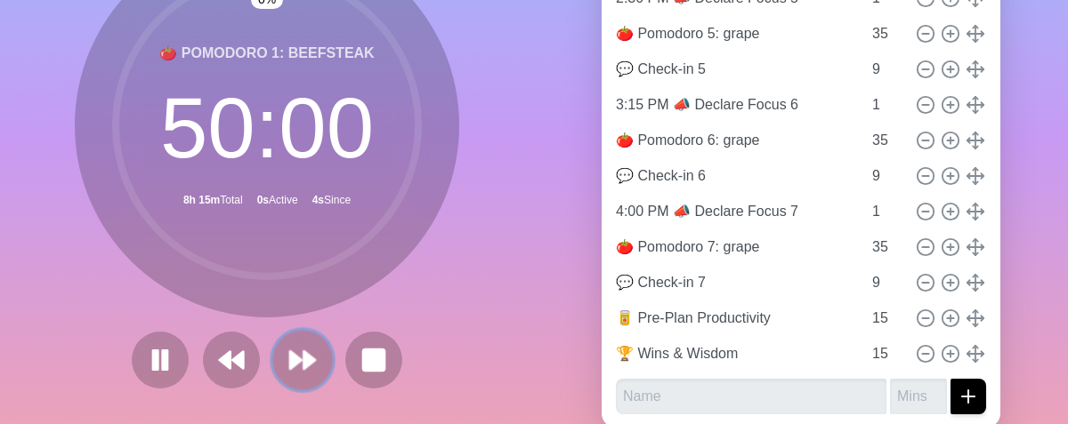
scroll to position [177, 0]
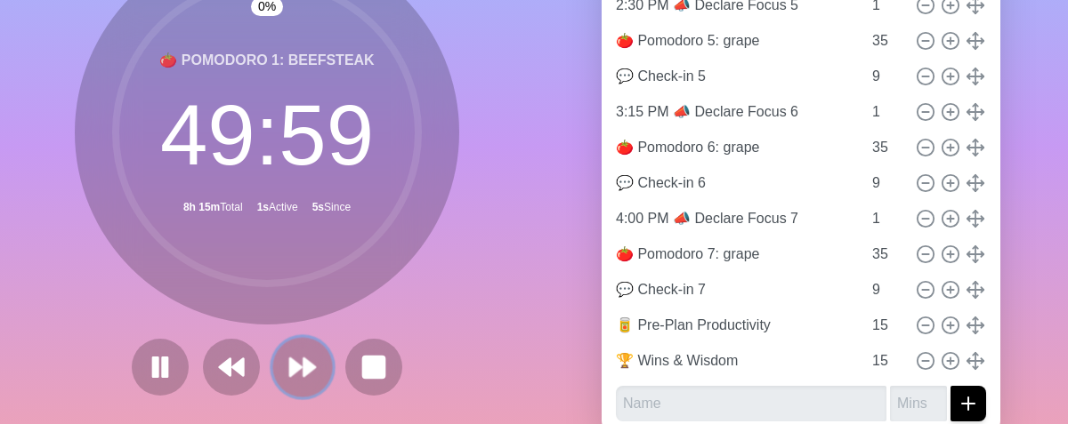
click at [295, 357] on icon at bounding box center [302, 367] width 30 height 30
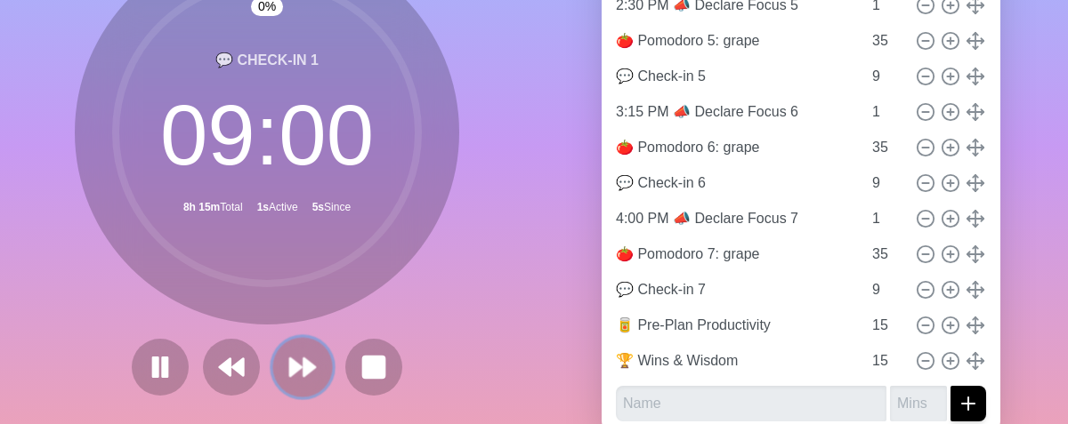
click at [295, 357] on icon at bounding box center [302, 367] width 30 height 30
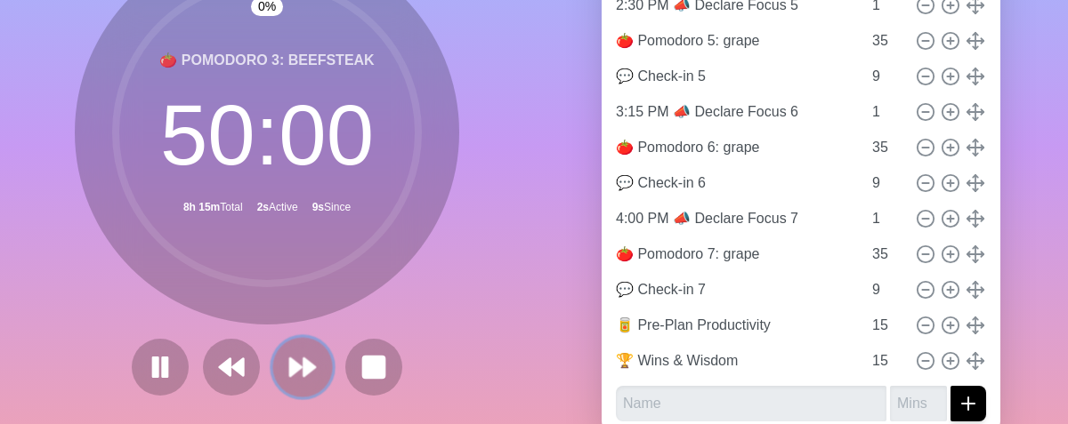
click at [295, 357] on icon at bounding box center [302, 367] width 30 height 30
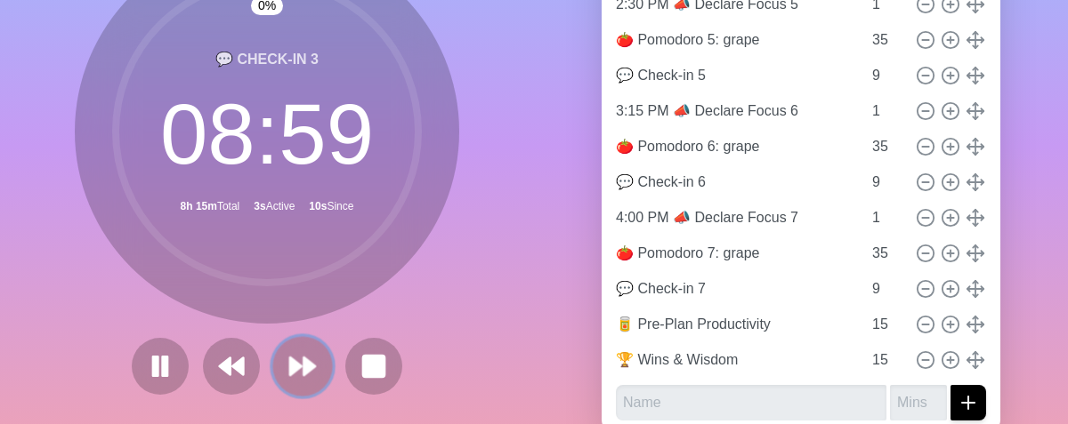
click at [296, 356] on icon at bounding box center [302, 366] width 30 height 30
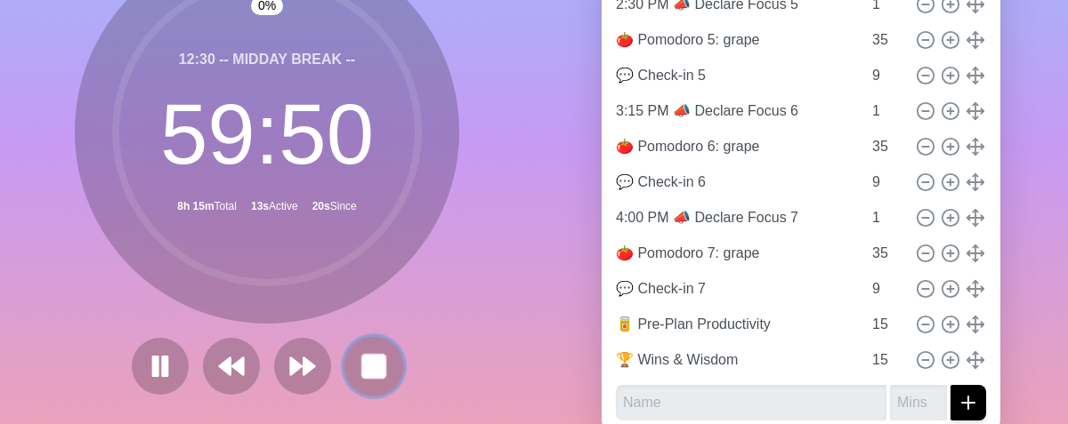
click at [381, 375] on icon at bounding box center [374, 366] width 30 height 30
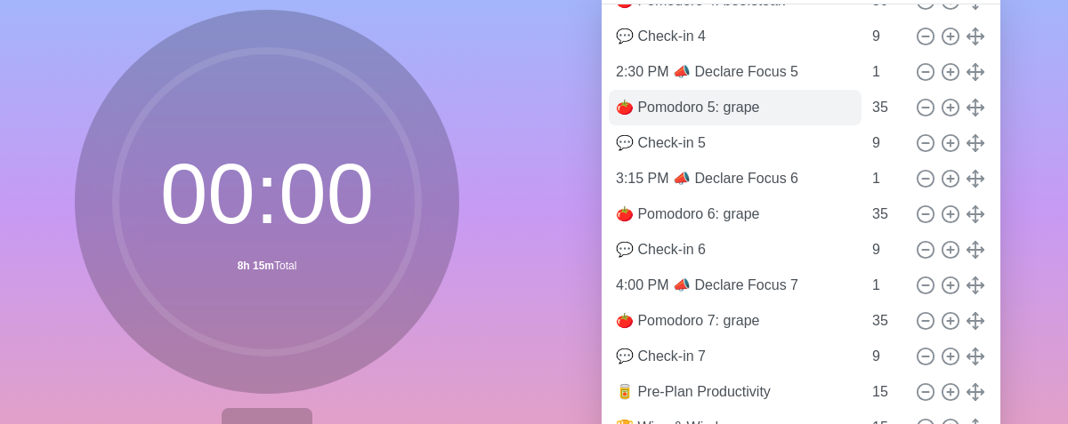
scroll to position [237, 0]
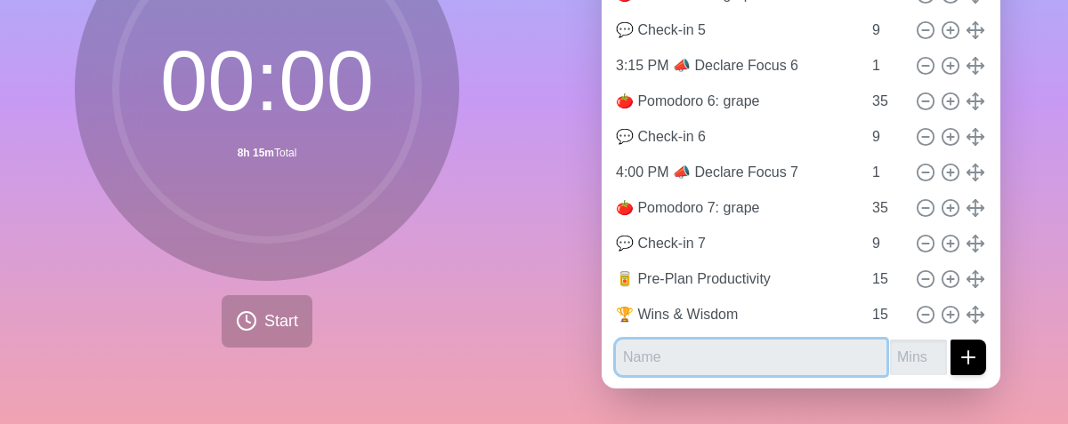
click at [708, 345] on input "text" at bounding box center [751, 358] width 271 height 36
type input "Ad Hoc Buffer"
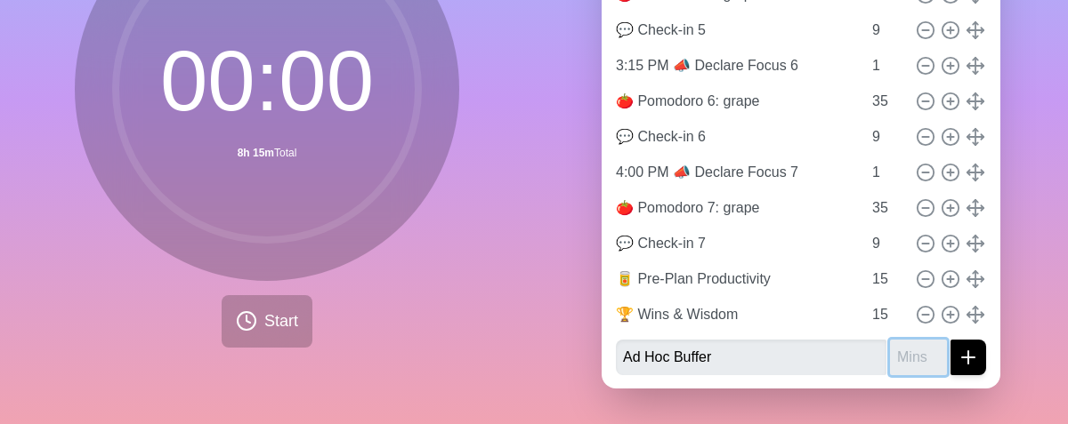
click at [893, 351] on input "number" at bounding box center [918, 358] width 57 height 36
type input "35"
click at [950, 340] on button "submit" at bounding box center [968, 358] width 36 height 36
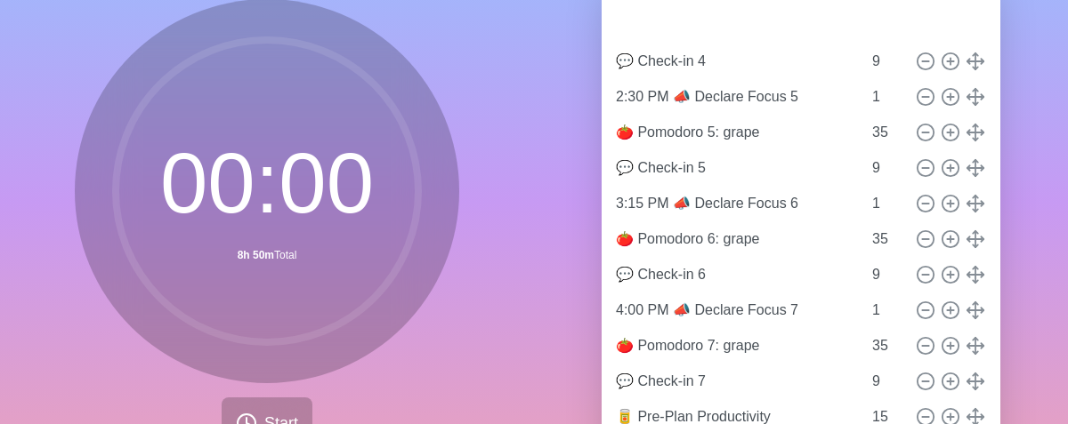
scroll to position [85, 0]
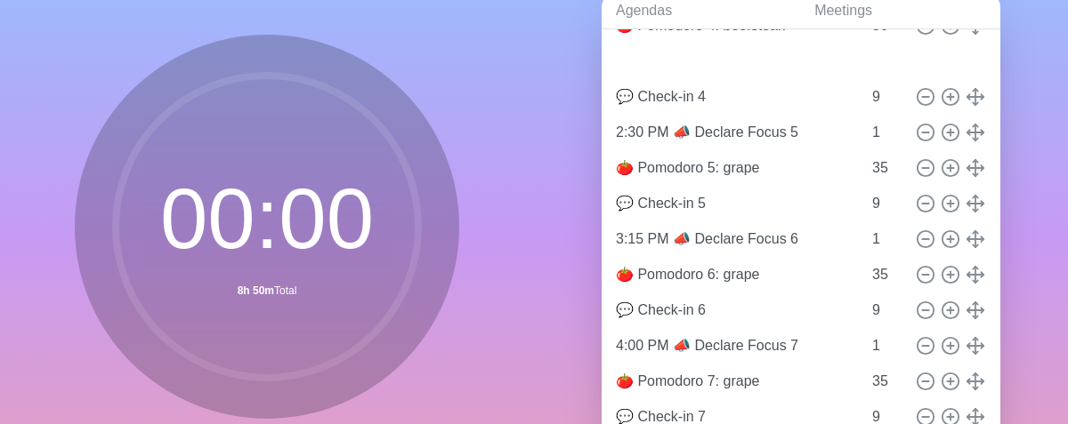
type input "Ad Hoc Buffer"
type input "35"
type input "💬 Check-in 4"
type input "9"
type input "2:30 PM 📣 Declare Focus 5"
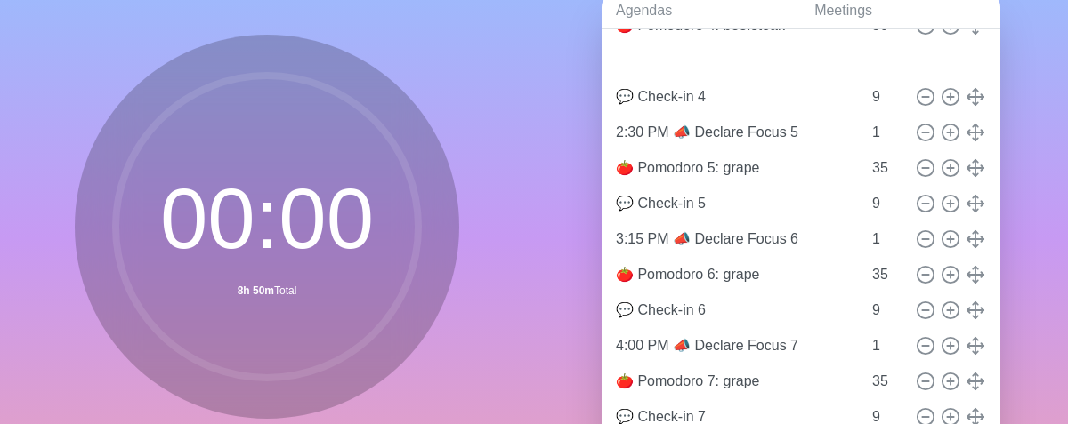
type input "1"
type input "🍅 Pomodoro 5: grape"
type input "35"
type input "💬 Check-in 5"
type input "9"
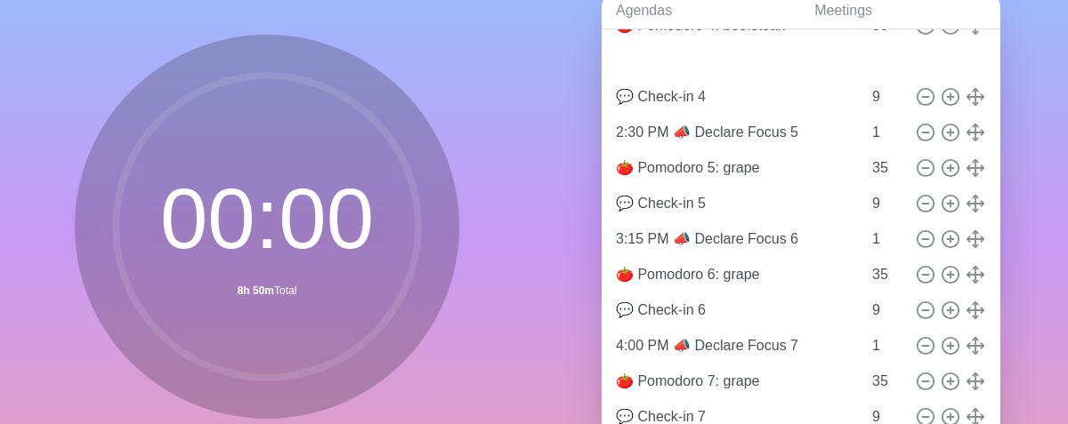
type input "3:15 PM 📣 Declare Focus 6"
type input "1"
type input "🍅 Pomodoro 6: grape"
type input "35"
type input "💬 Check-in 6"
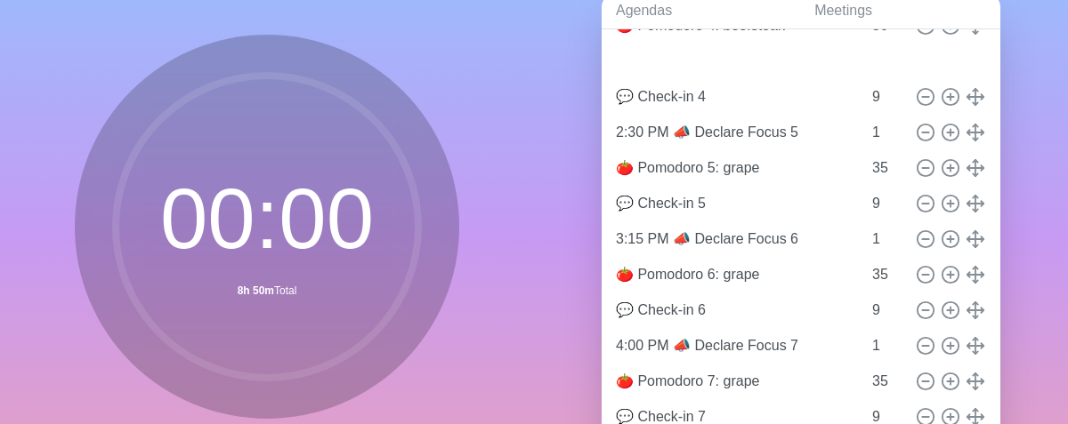
type input "9"
type input "4:00 PM 📣 Declare Focus 7"
type input "1"
type input "🍅 Pomodoro 7: grape"
type input "35"
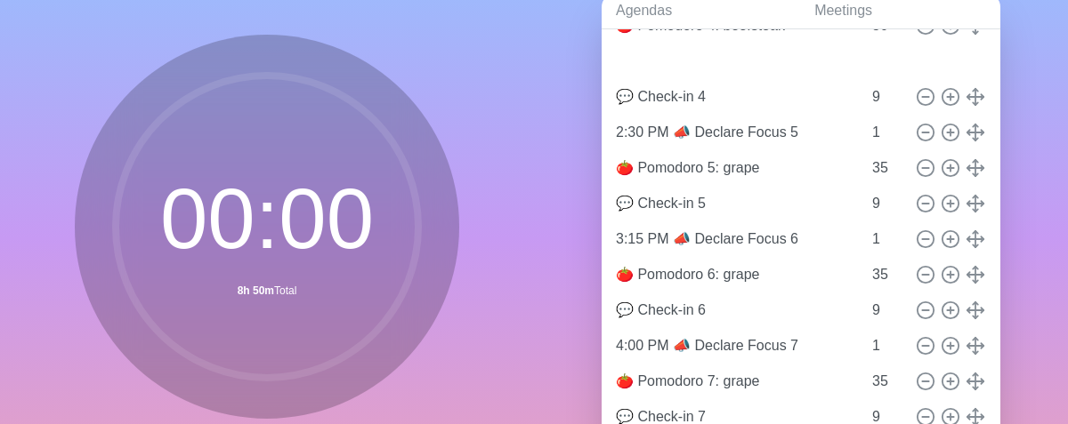
type input "💬 Check-in 7"
type input "9"
type input "🥫 Pre-Plan Productivity"
type input "🏆 Wins & Wisdom"
type input "15"
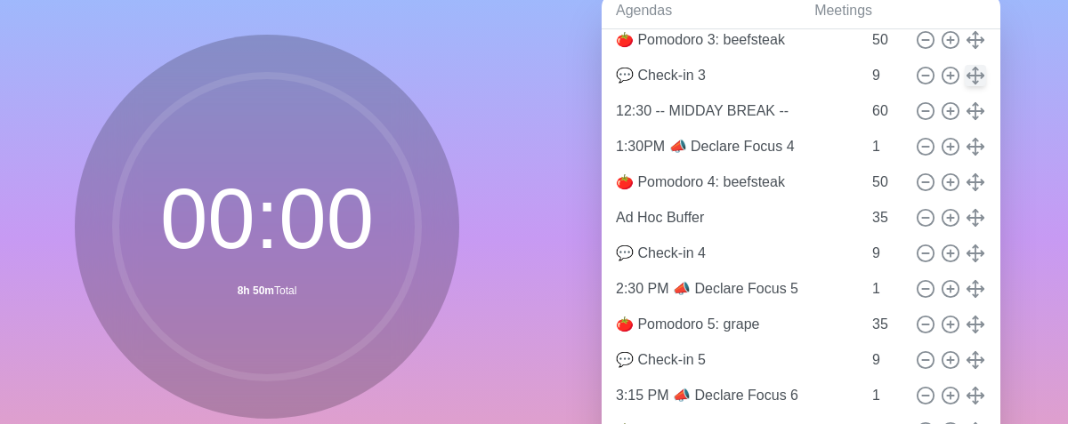
scroll to position [456, 0]
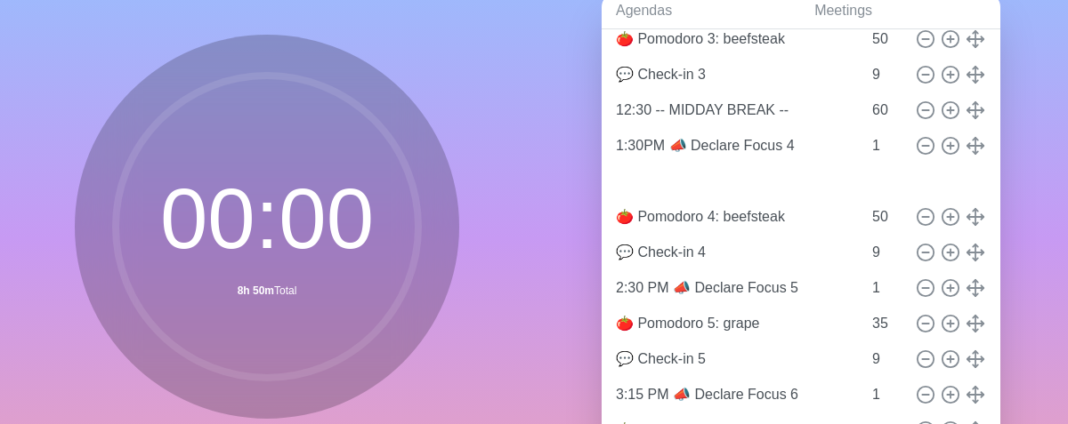
type input "Ad Hoc Buffer"
type input "35"
type input "🍅 Pomodoro 4: beefsteak"
type input "50"
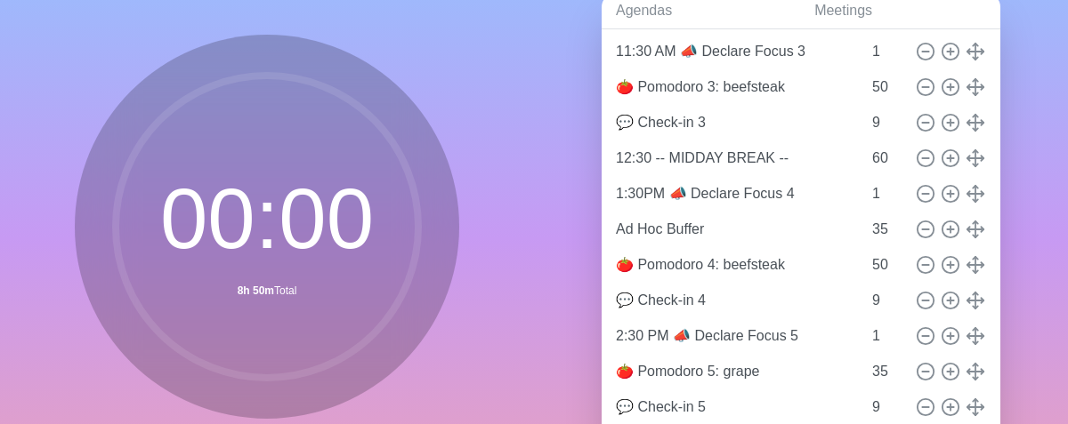
scroll to position [401, 0]
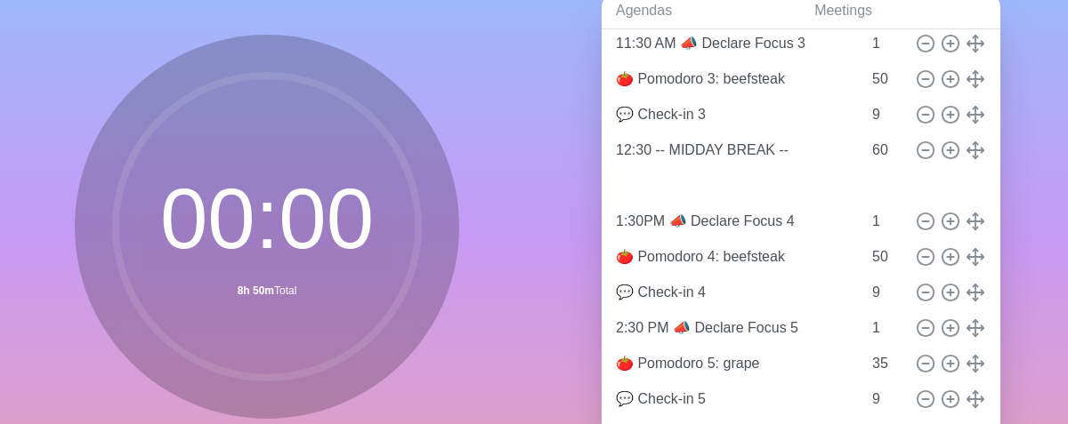
type input "Ad Hoc Buffer"
type input "35"
type input "1:30PM 📣 Declare Focus 4"
type input "1"
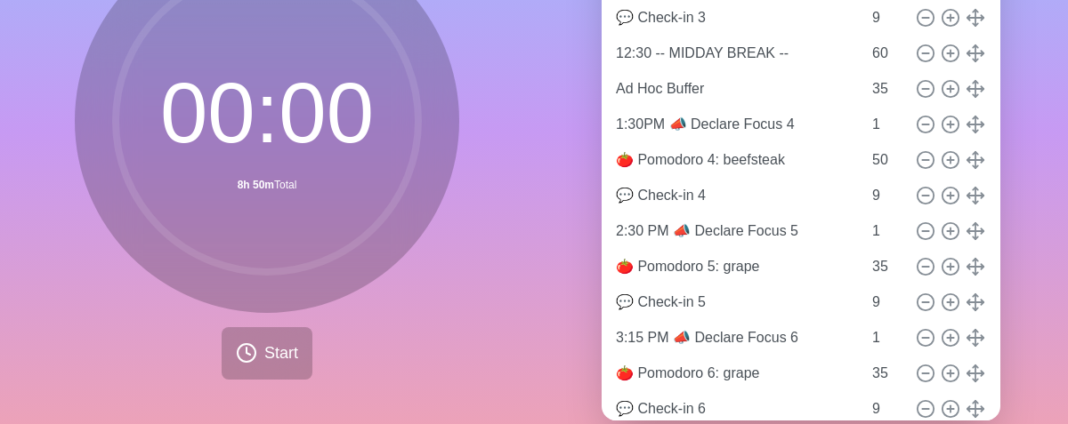
scroll to position [195, 0]
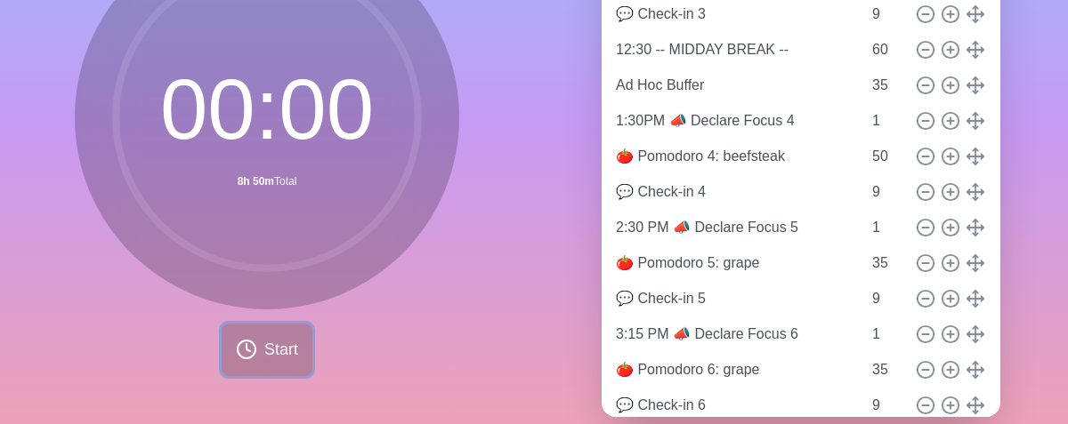
click at [288, 359] on span "Start" at bounding box center [281, 350] width 34 height 24
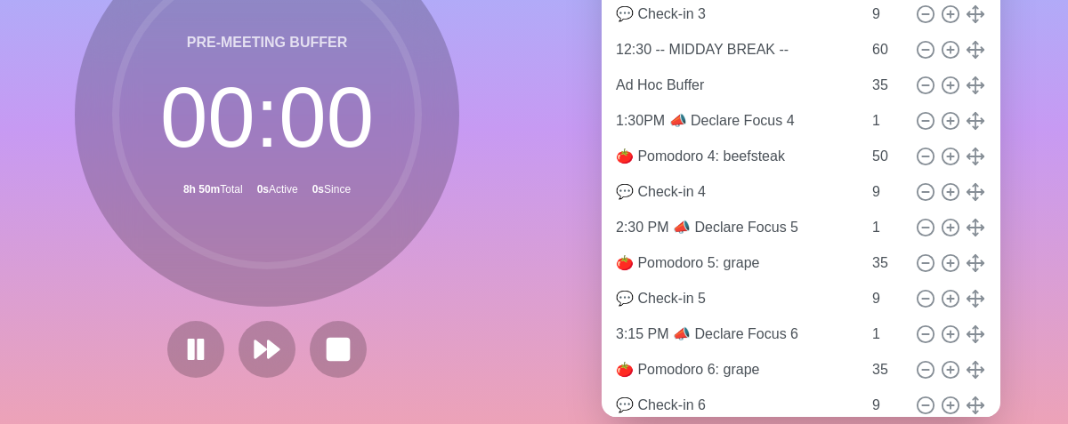
scroll to position [203, 0]
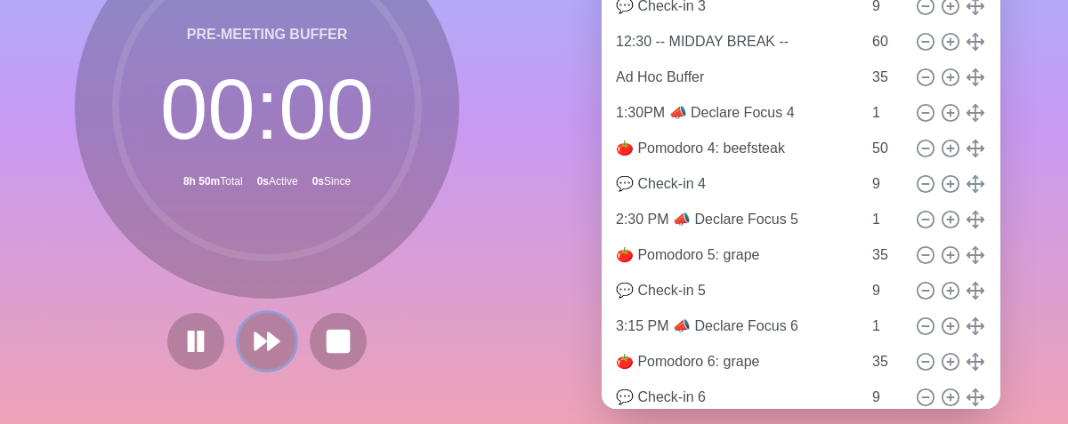
click at [268, 340] on polygon at bounding box center [273, 342] width 11 height 17
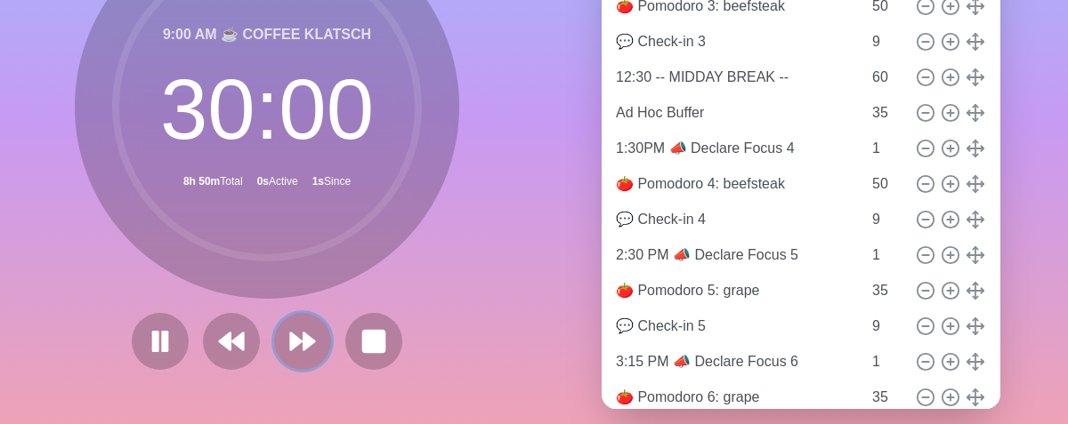
scroll to position [442, 0]
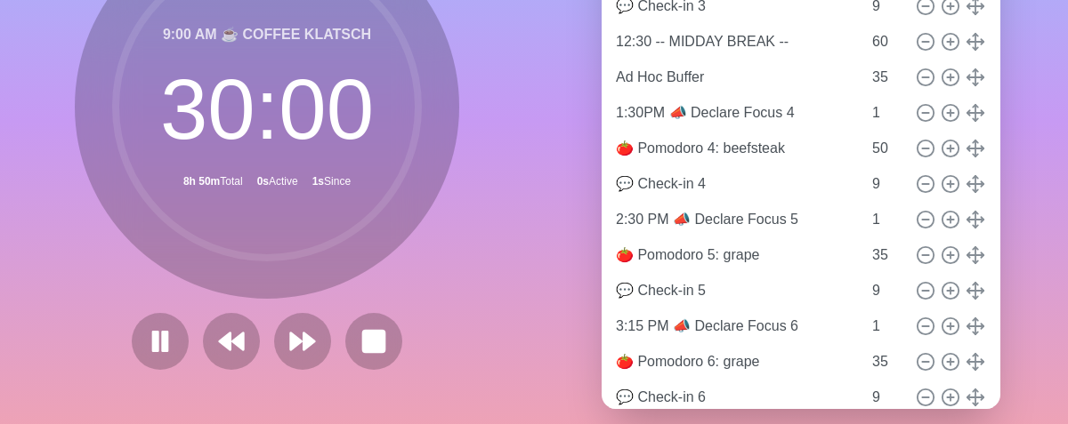
click at [264, 340] on div at bounding box center [267, 341] width 285 height 57
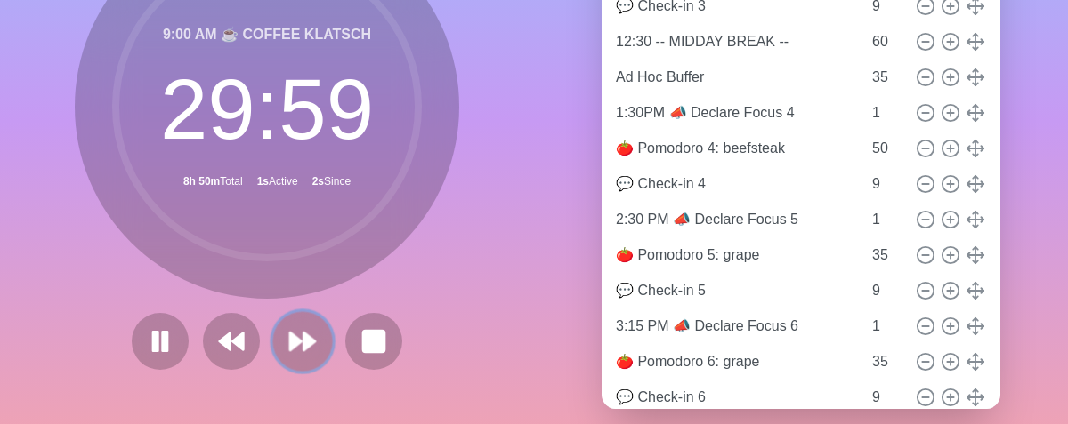
click at [277, 331] on button at bounding box center [302, 341] width 60 height 60
click at [276, 338] on button at bounding box center [302, 341] width 60 height 60
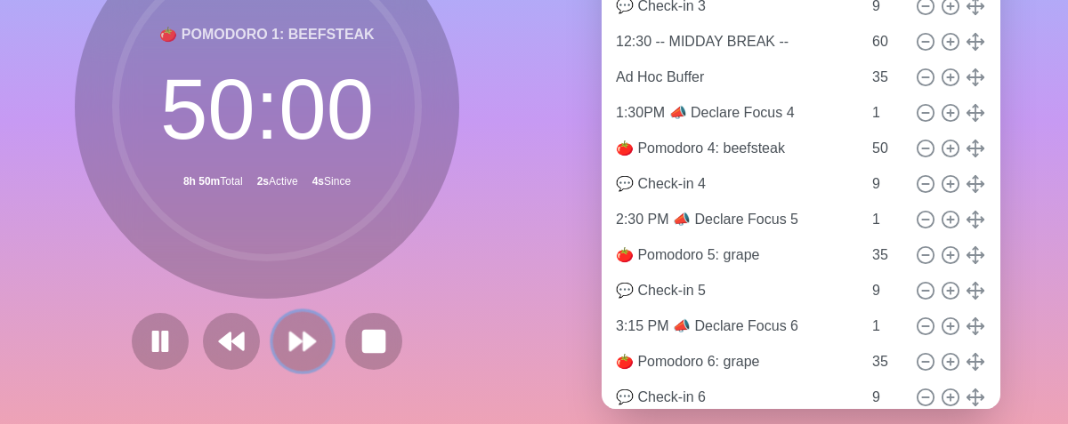
click at [290, 337] on polygon at bounding box center [296, 342] width 12 height 18
click at [291, 335] on icon at bounding box center [302, 342] width 30 height 30
click at [293, 335] on icon at bounding box center [302, 342] width 30 height 30
click at [303, 335] on polygon at bounding box center [309, 342] width 12 height 18
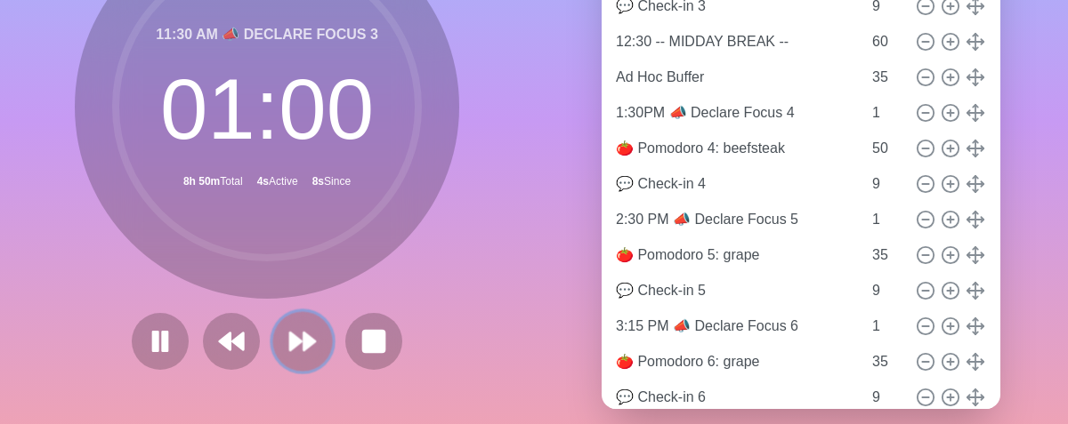
click at [303, 335] on polygon at bounding box center [309, 342] width 12 height 18
click at [303, 333] on icon at bounding box center [302, 342] width 30 height 30
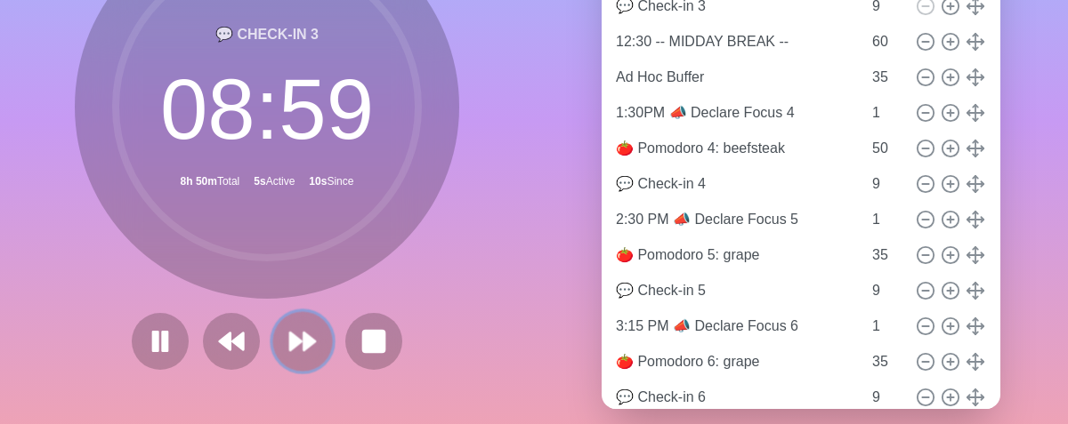
click at [303, 333] on icon at bounding box center [302, 342] width 30 height 30
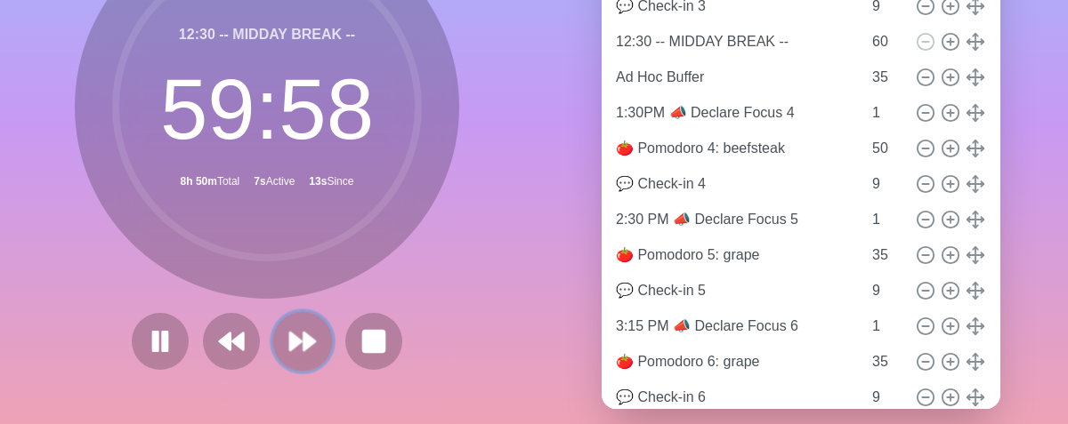
click at [305, 333] on icon at bounding box center [302, 342] width 30 height 30
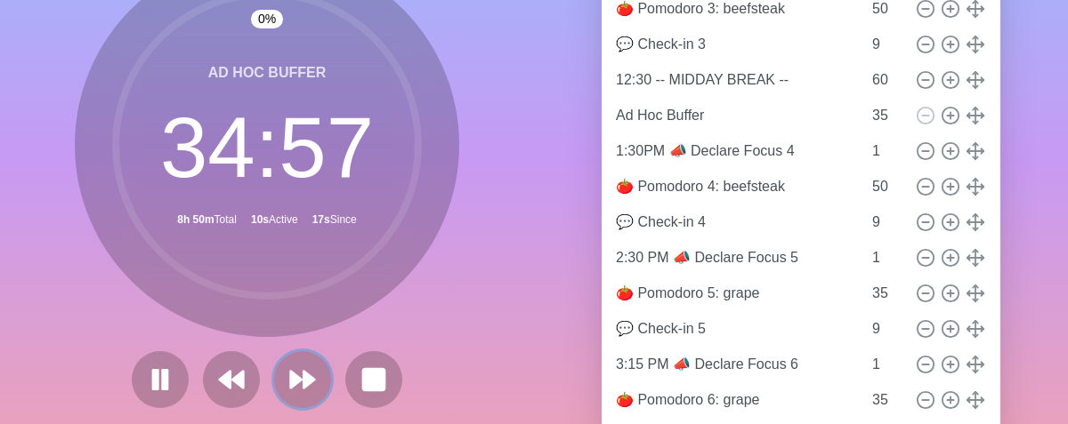
scroll to position [166, 0]
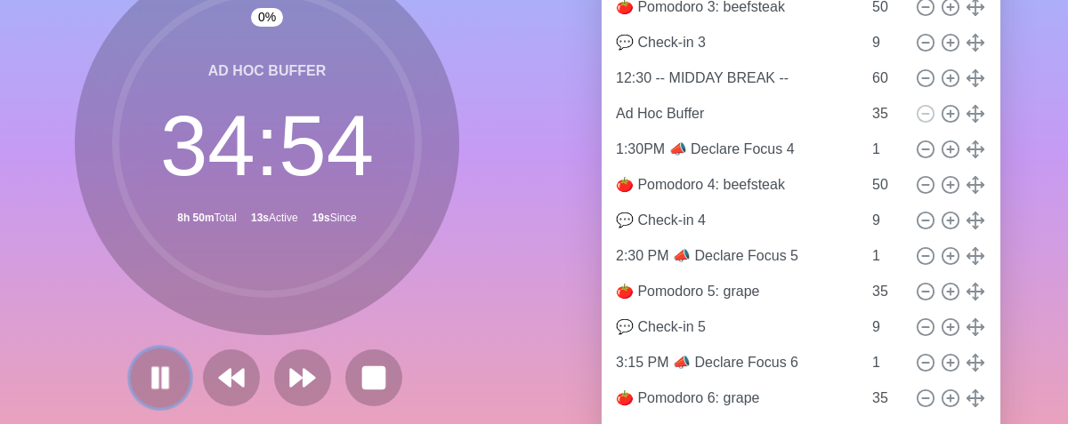
click at [174, 369] on button at bounding box center [160, 378] width 60 height 60
click at [149, 389] on icon at bounding box center [160, 378] width 30 height 30
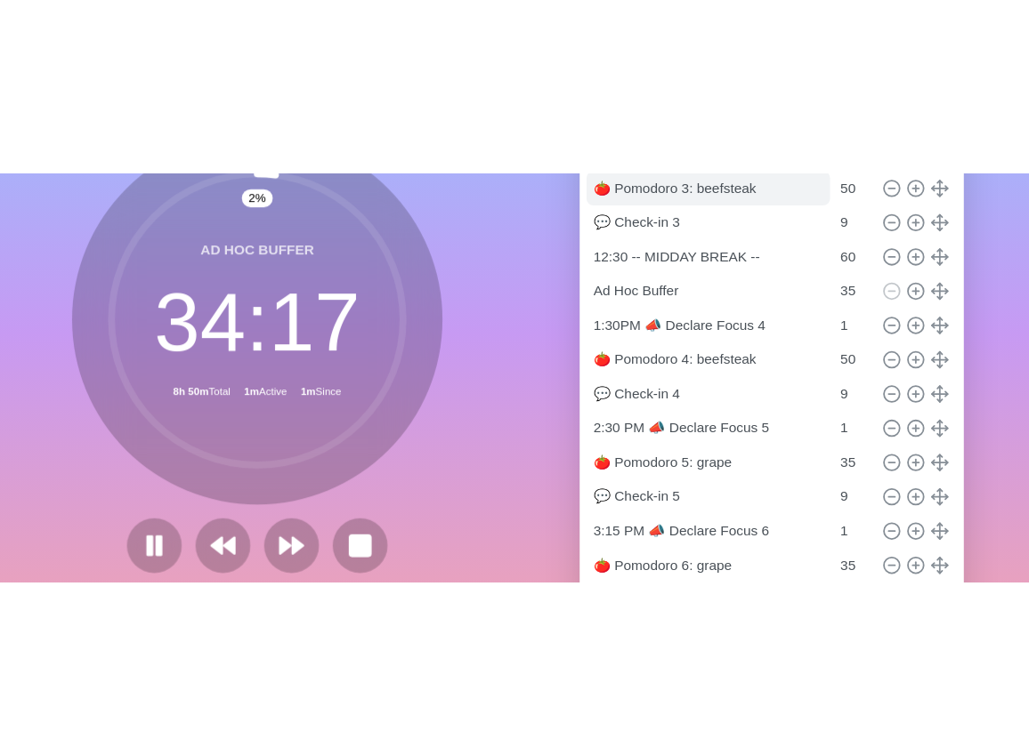
scroll to position [0, 0]
